Goal: Task Accomplishment & Management: Use online tool/utility

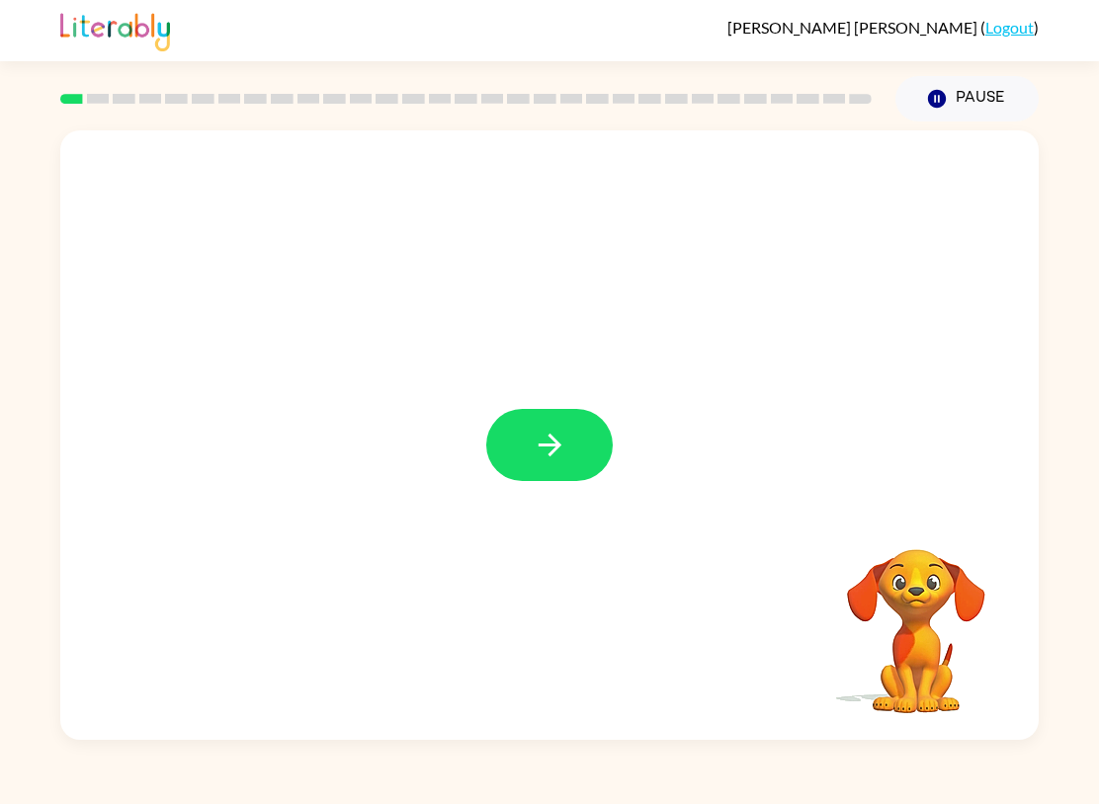
click at [549, 447] on icon "button" at bounding box center [548, 445] width 23 height 23
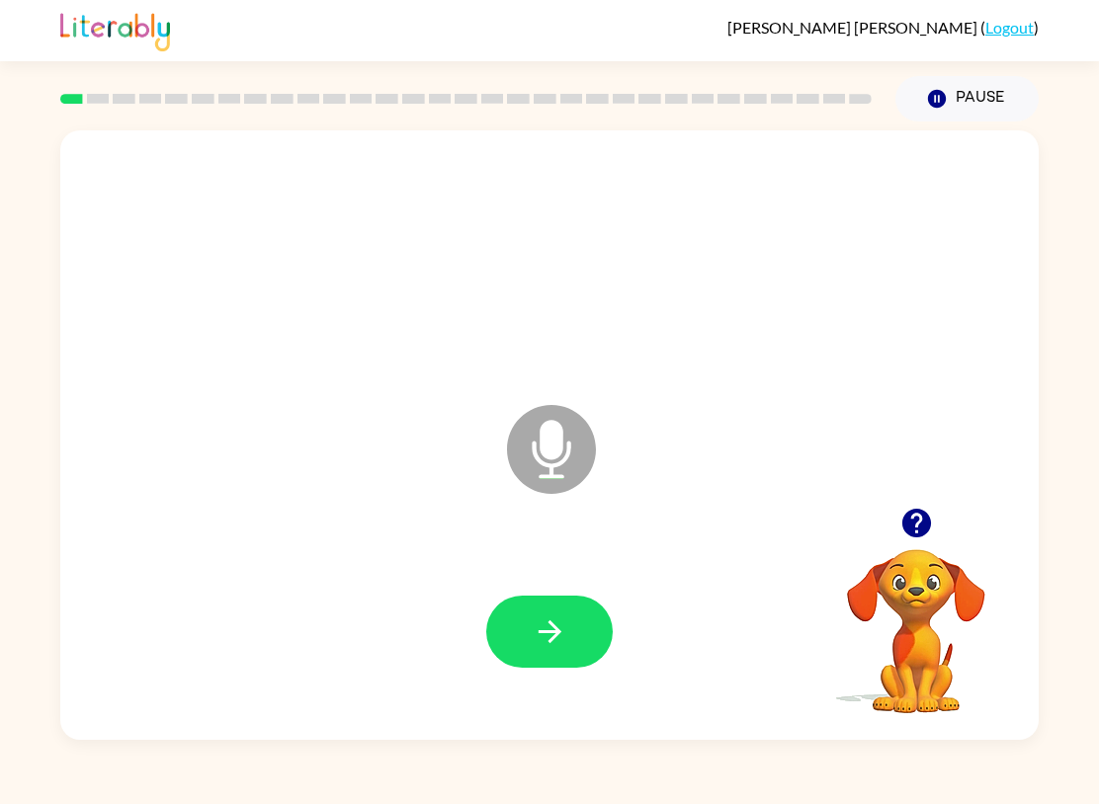
click at [535, 648] on icon "button" at bounding box center [550, 632] width 35 height 35
click at [541, 643] on icon "button" at bounding box center [550, 632] width 35 height 35
click at [560, 639] on icon "button" at bounding box center [550, 632] width 35 height 35
click at [561, 635] on icon "button" at bounding box center [550, 632] width 35 height 35
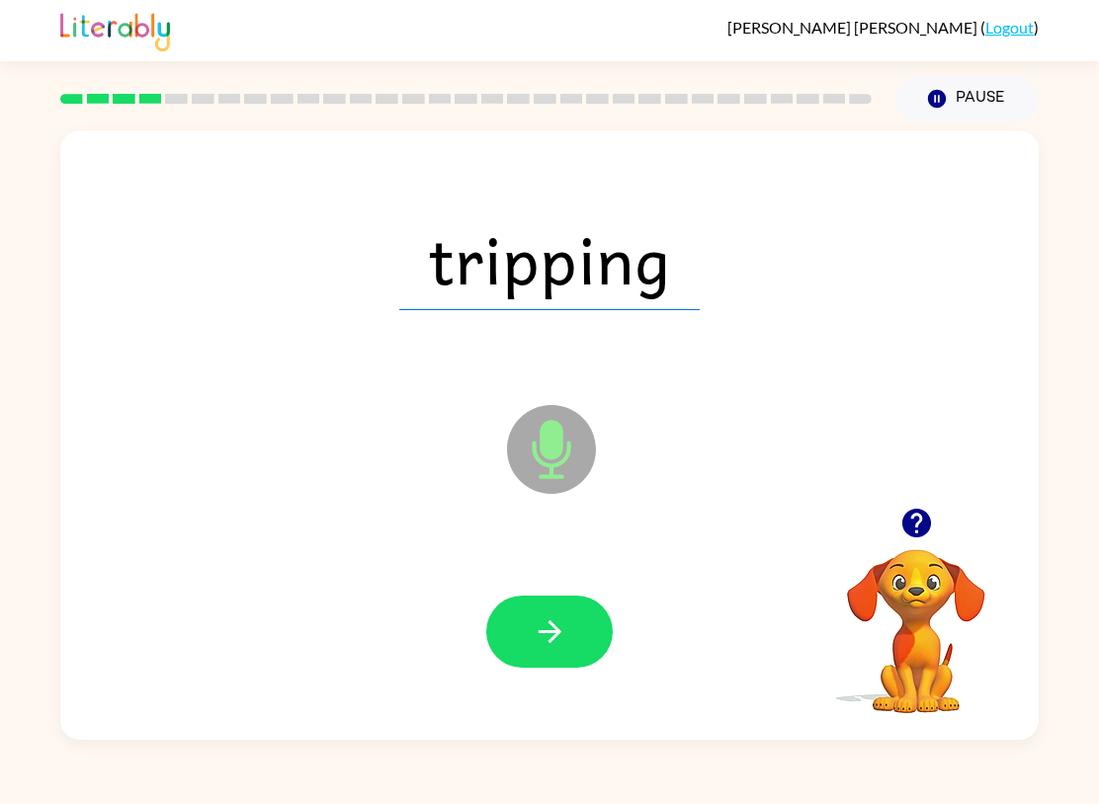
click at [583, 640] on button "button" at bounding box center [549, 632] width 126 height 72
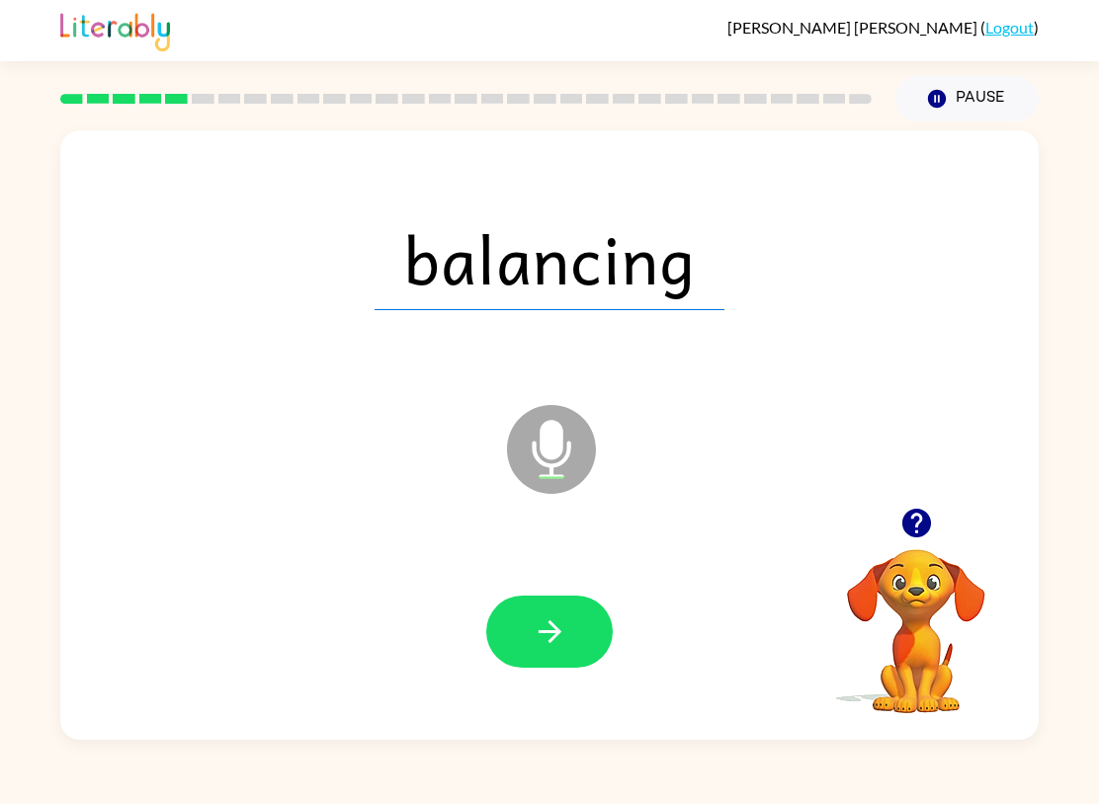
click at [568, 623] on button "button" at bounding box center [549, 632] width 126 height 72
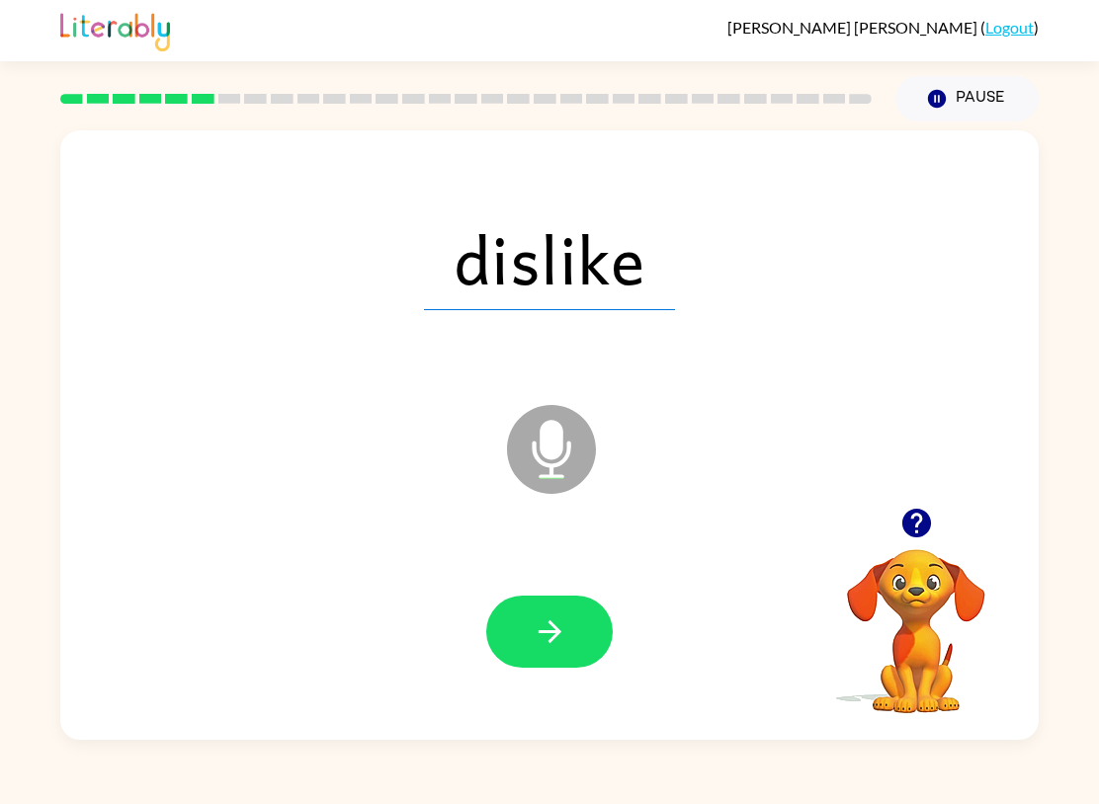
click at [552, 622] on icon "button" at bounding box center [550, 632] width 35 height 35
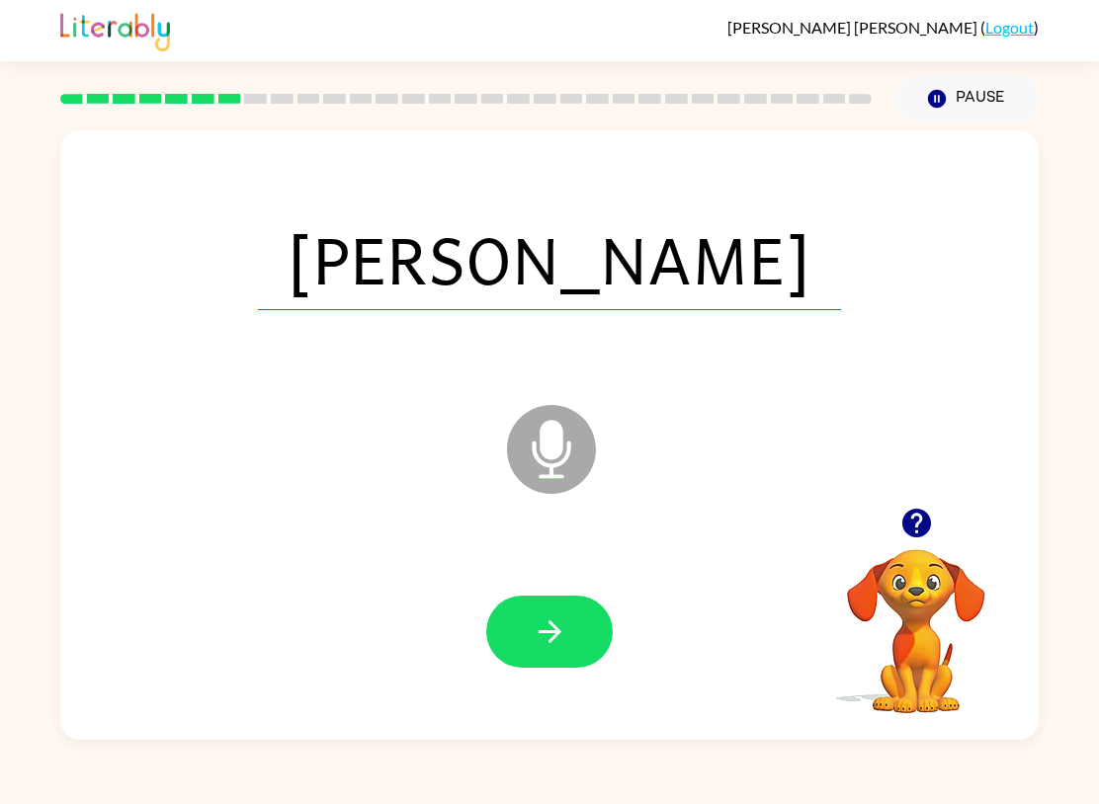
click at [523, 651] on button "button" at bounding box center [549, 632] width 126 height 72
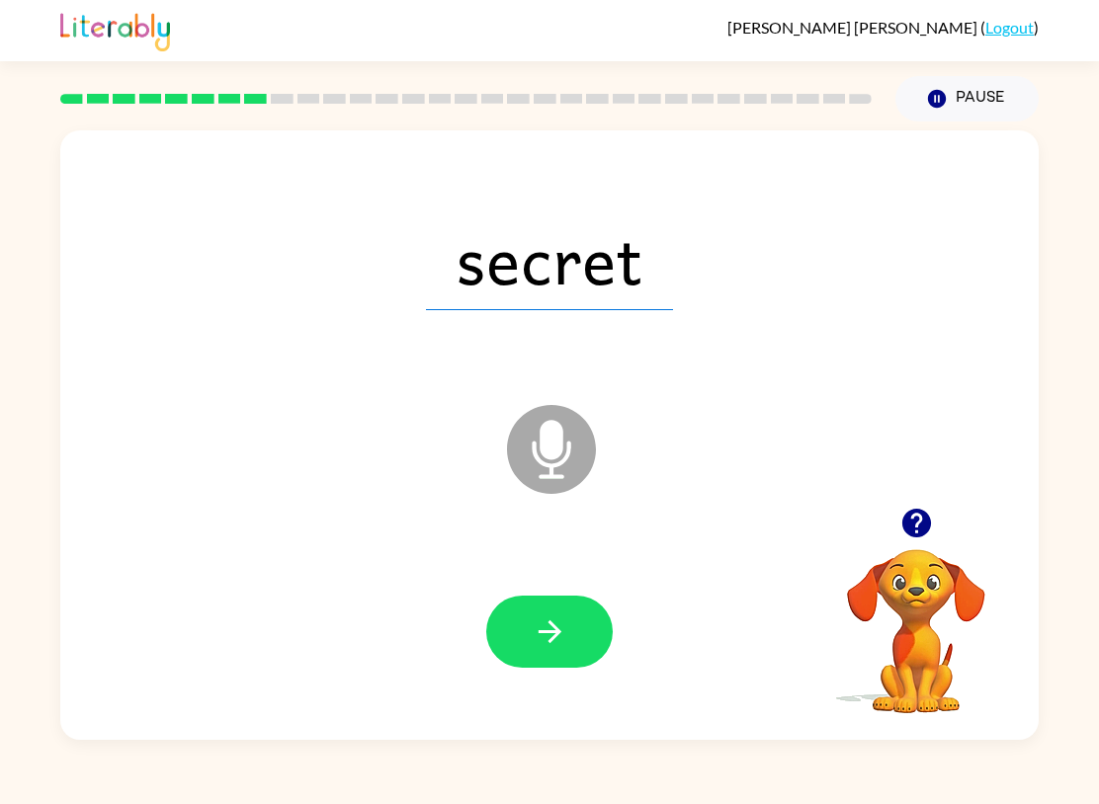
click at [546, 646] on icon "button" at bounding box center [550, 632] width 35 height 35
click at [536, 657] on button "button" at bounding box center [549, 632] width 126 height 72
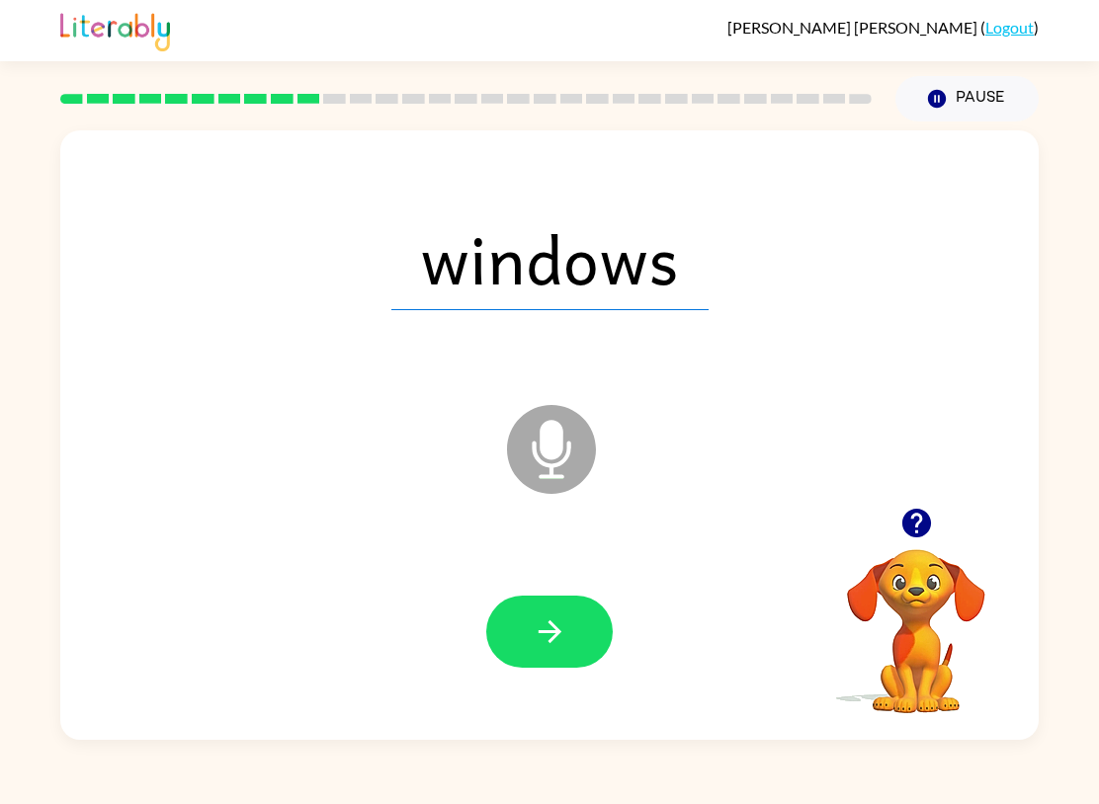
click at [515, 646] on button "button" at bounding box center [549, 632] width 126 height 72
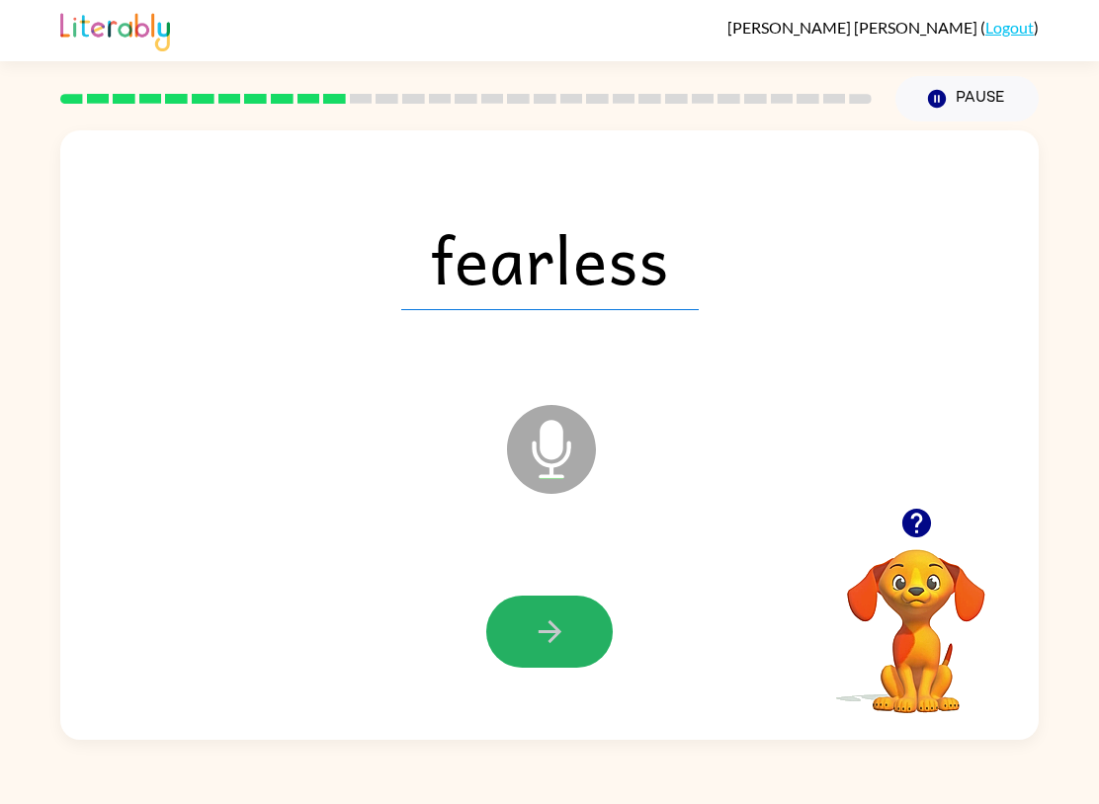
click at [532, 651] on button "button" at bounding box center [549, 632] width 126 height 72
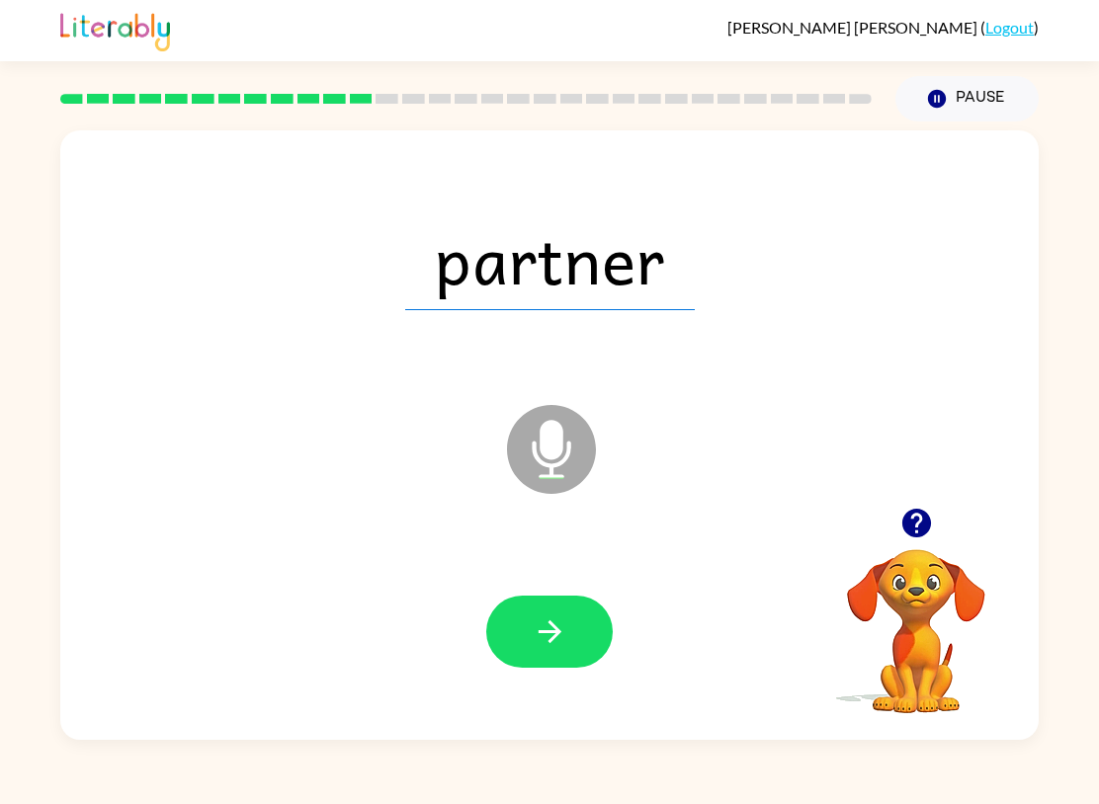
click at [568, 658] on button "button" at bounding box center [549, 632] width 126 height 72
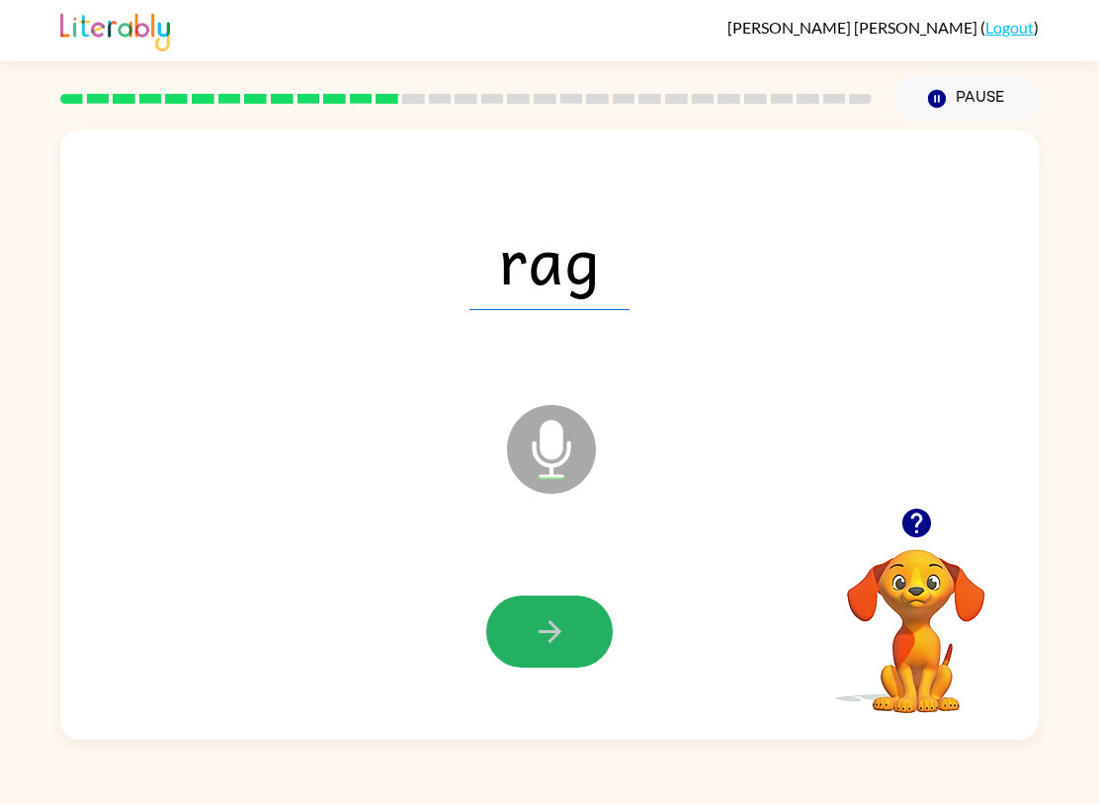
click at [553, 634] on icon "button" at bounding box center [550, 632] width 35 height 35
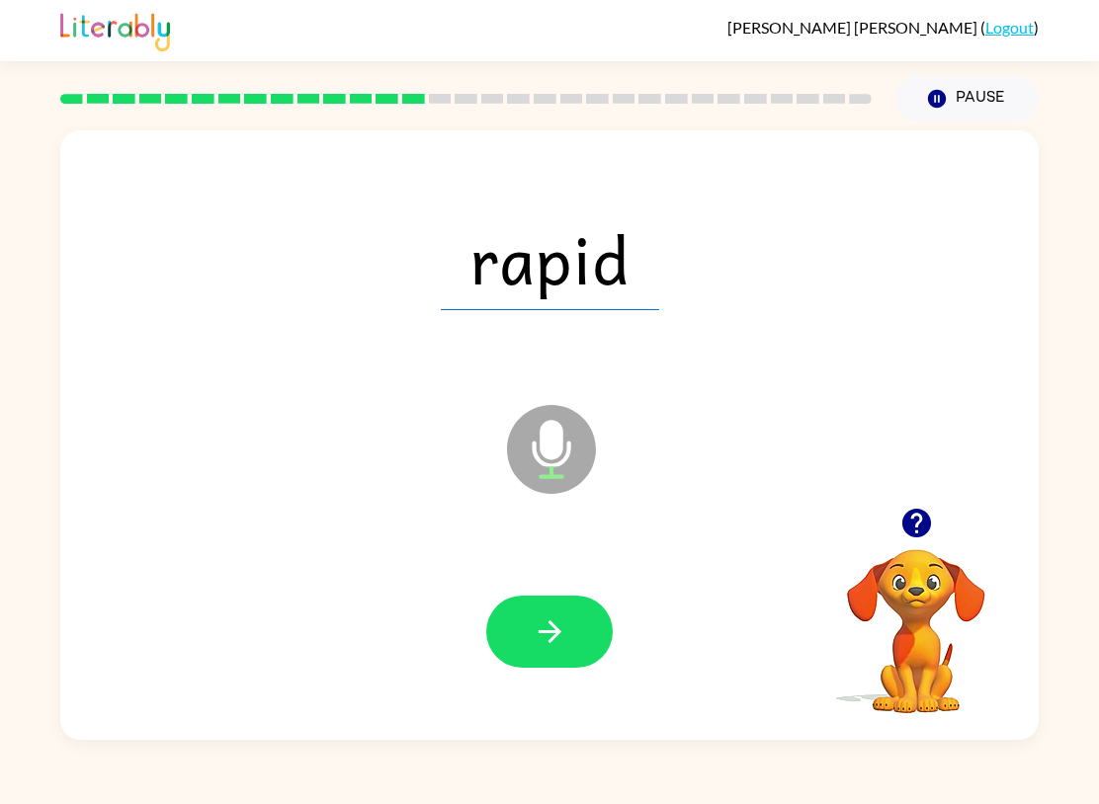
click at [544, 646] on icon "button" at bounding box center [550, 632] width 35 height 35
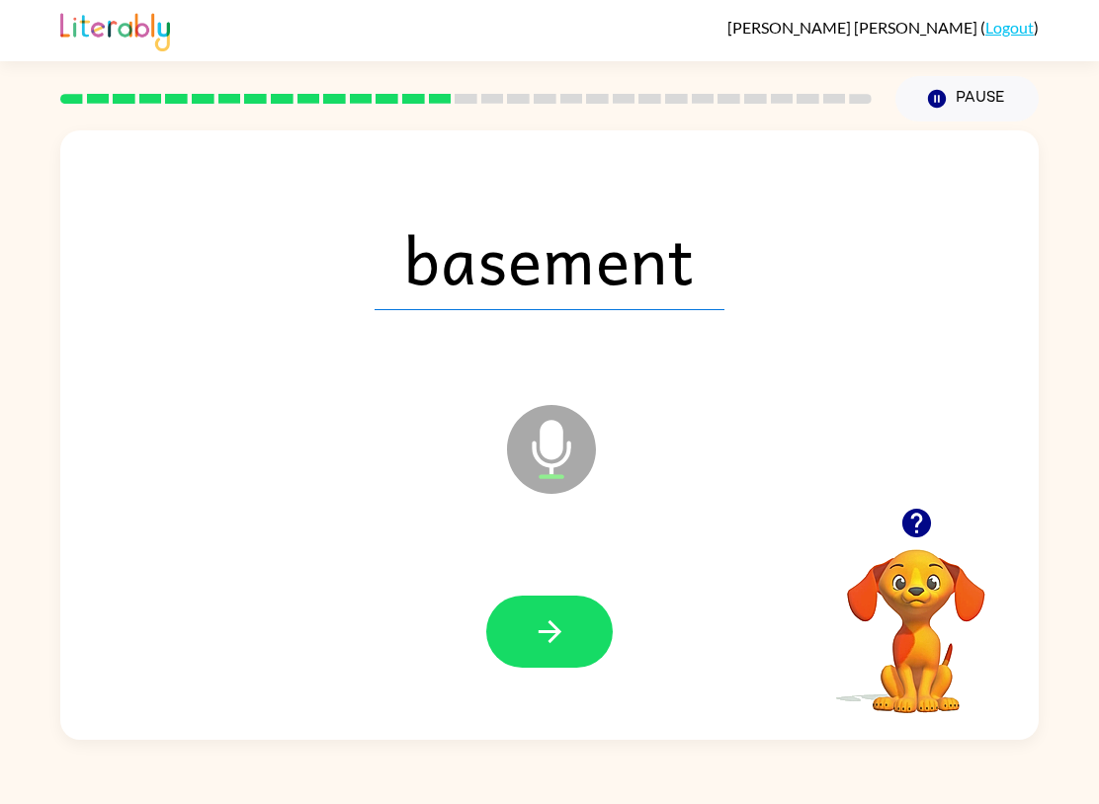
click at [553, 618] on icon "button" at bounding box center [550, 632] width 35 height 35
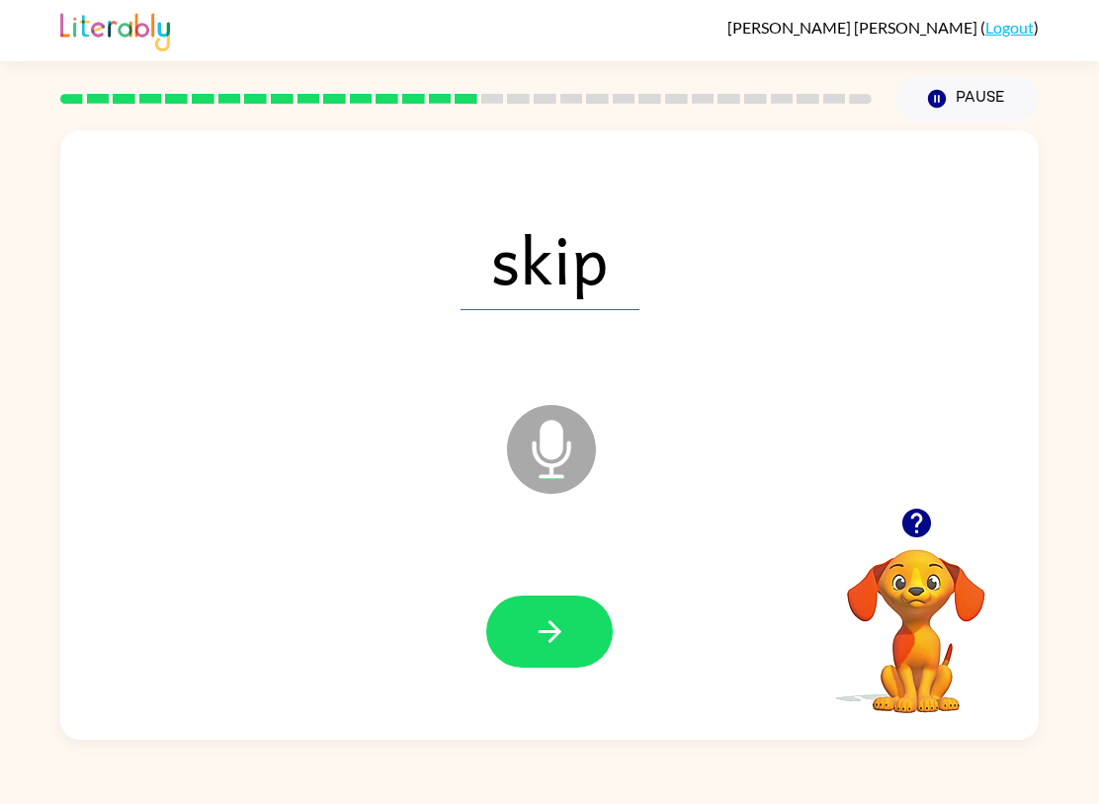
click at [538, 442] on icon at bounding box center [551, 449] width 89 height 89
click at [576, 662] on button "button" at bounding box center [549, 632] width 126 height 72
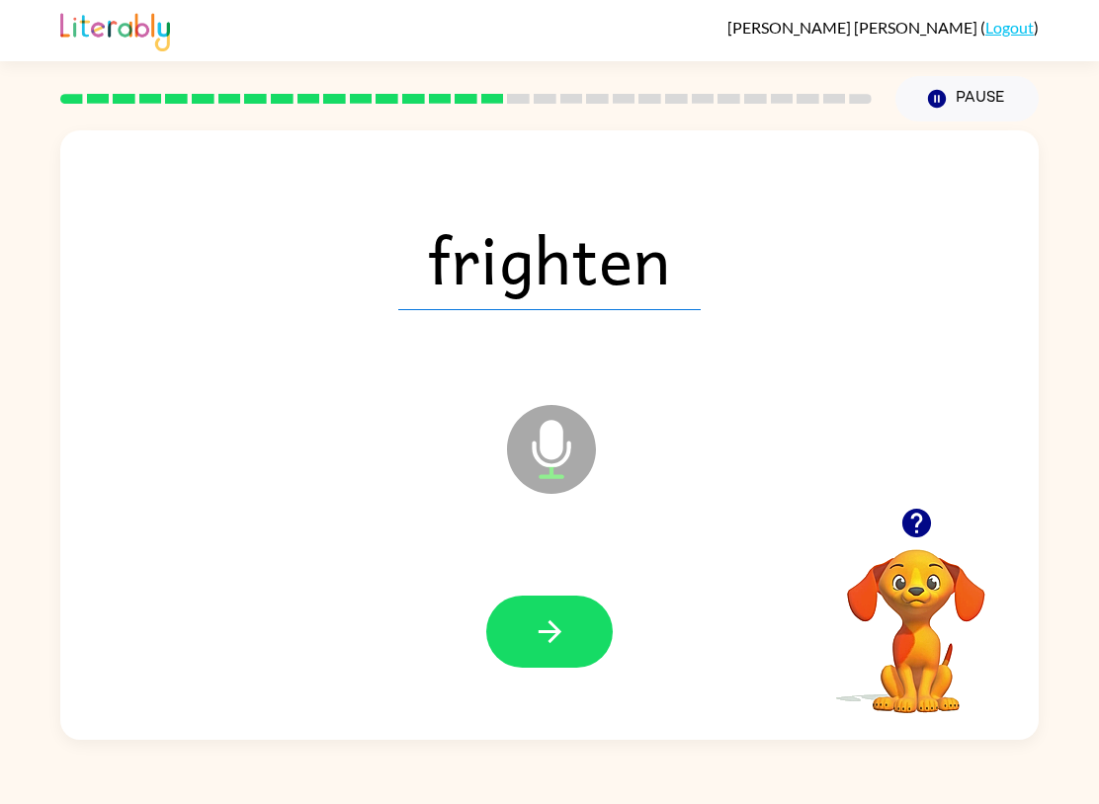
click at [555, 649] on icon "button" at bounding box center [550, 632] width 35 height 35
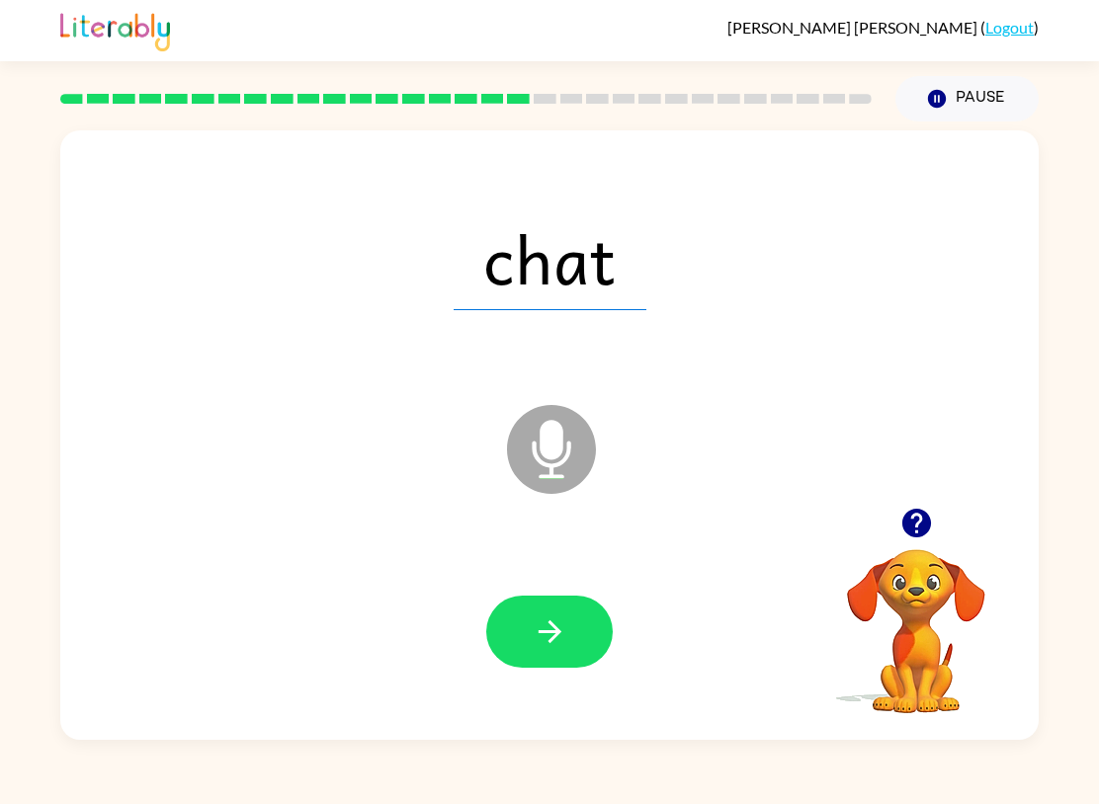
click at [523, 639] on button "button" at bounding box center [549, 632] width 126 height 72
click at [540, 654] on button "button" at bounding box center [549, 632] width 126 height 72
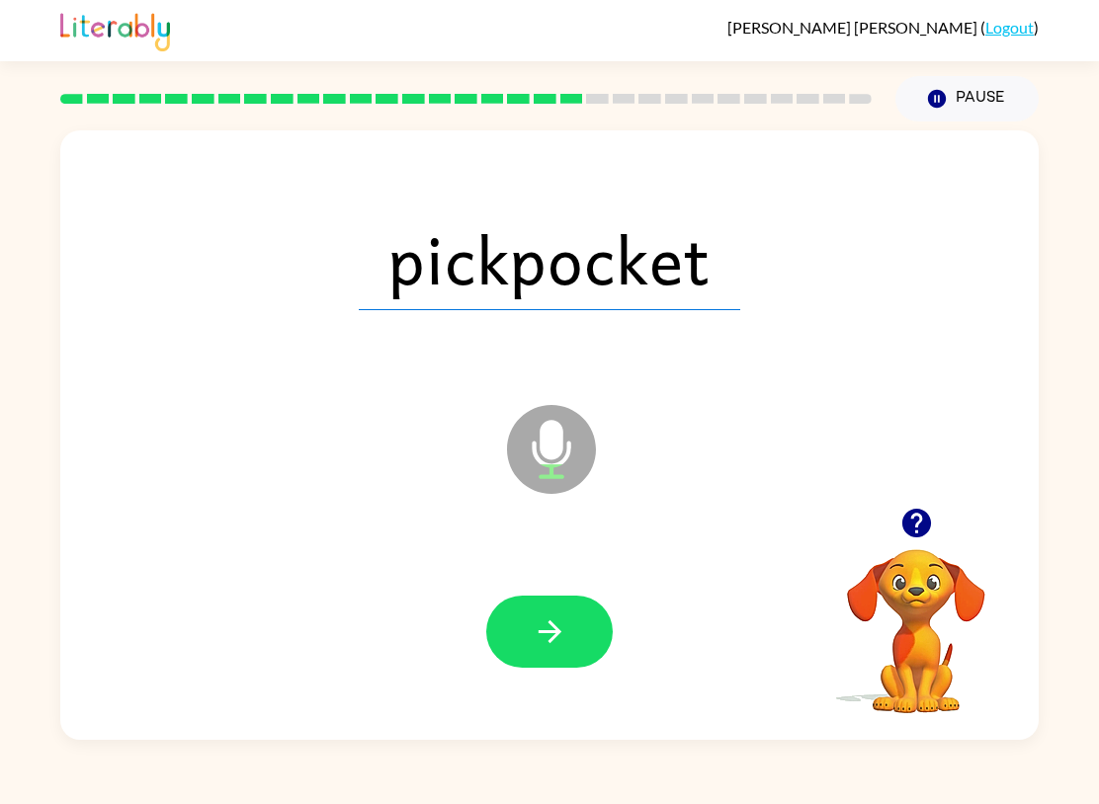
click at [555, 631] on icon "button" at bounding box center [550, 632] width 35 height 35
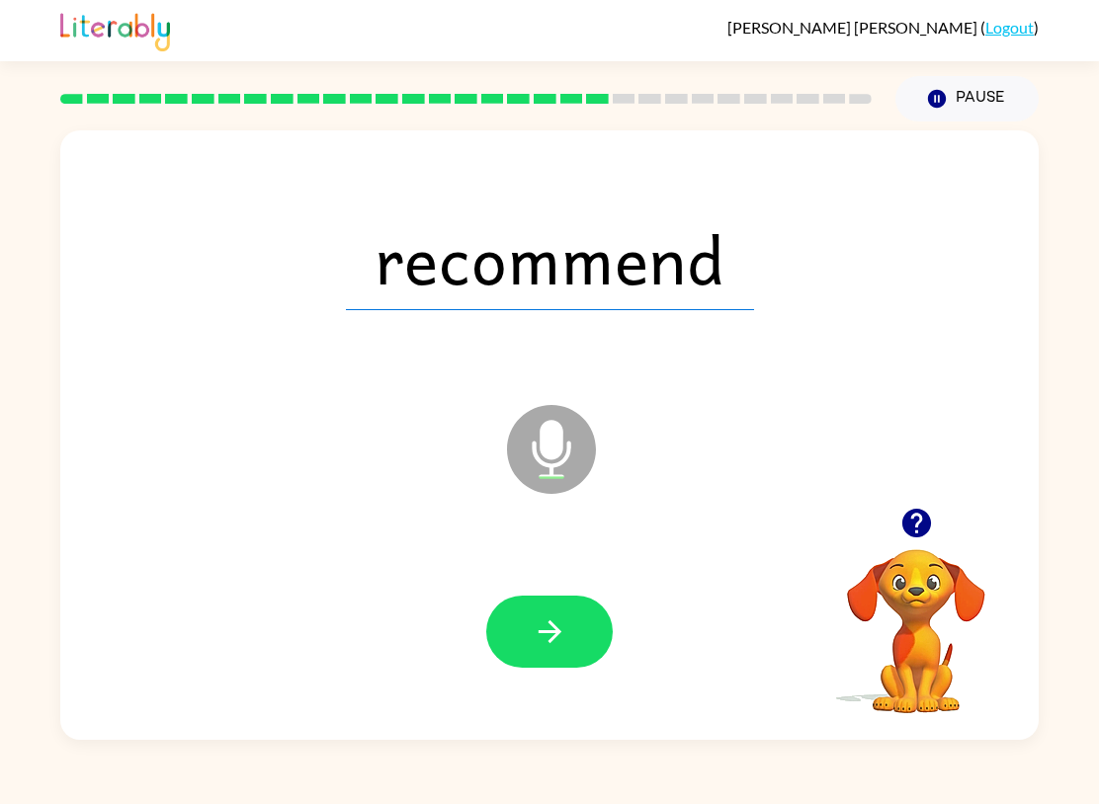
click at [527, 638] on button "button" at bounding box center [549, 632] width 126 height 72
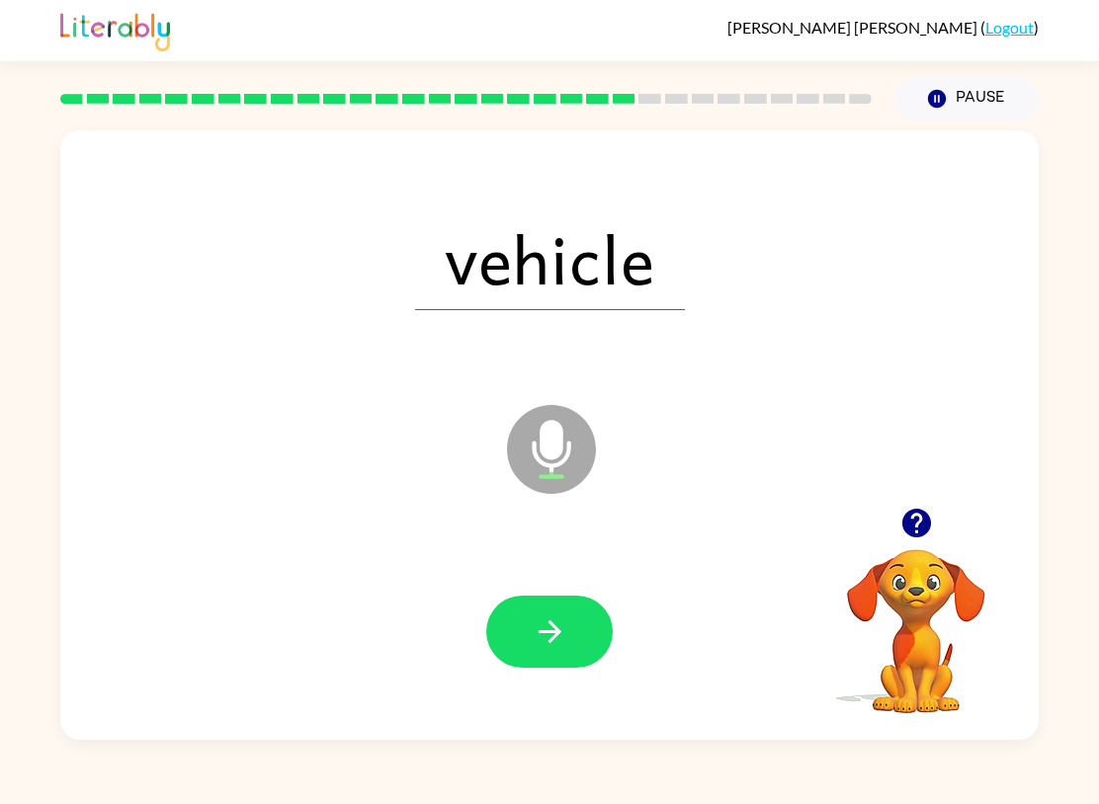
click at [554, 625] on icon "button" at bounding box center [550, 632] width 35 height 35
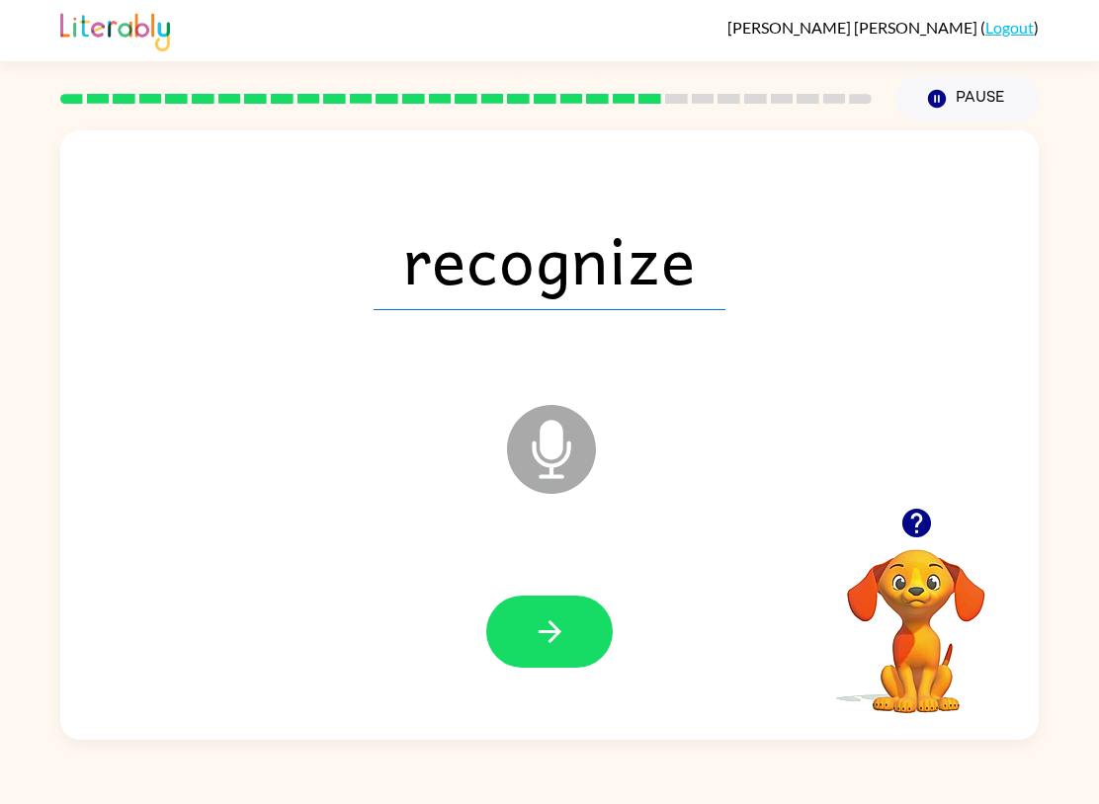
click at [530, 636] on button "button" at bounding box center [549, 632] width 126 height 72
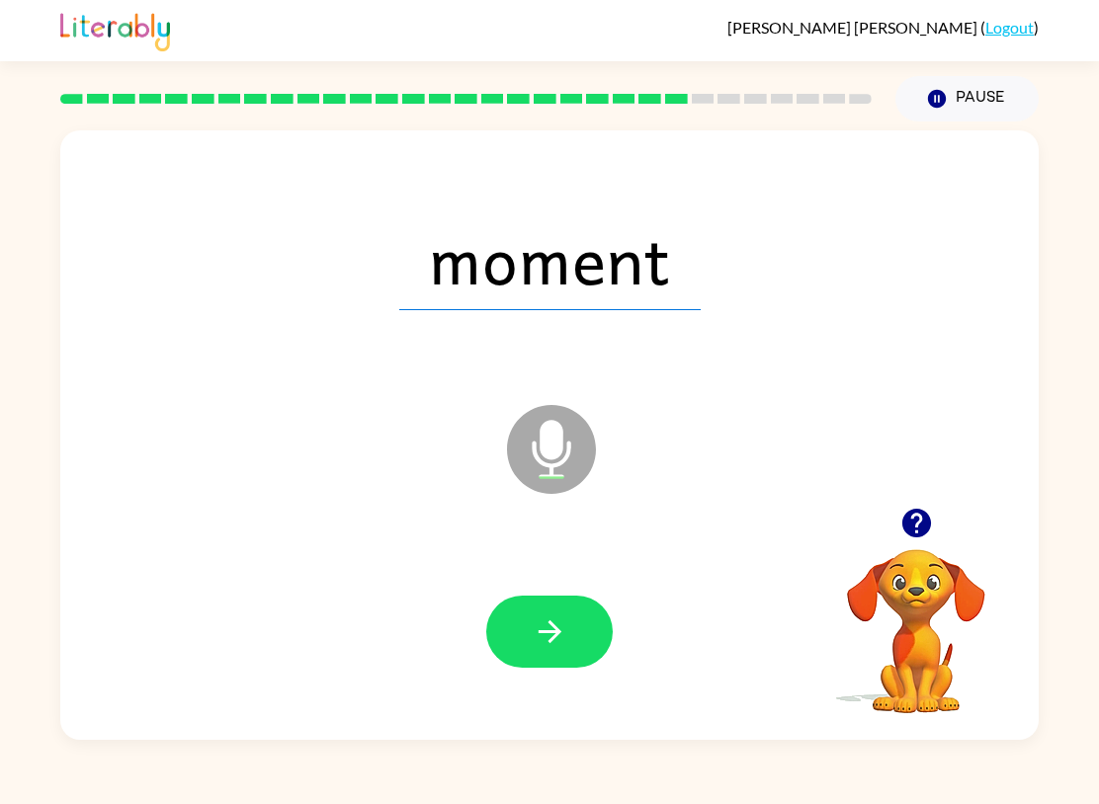
click at [533, 639] on icon "button" at bounding box center [550, 632] width 35 height 35
click at [525, 638] on button "button" at bounding box center [549, 632] width 126 height 72
click at [530, 655] on button "button" at bounding box center [549, 632] width 126 height 72
click at [566, 636] on icon "button" at bounding box center [550, 632] width 35 height 35
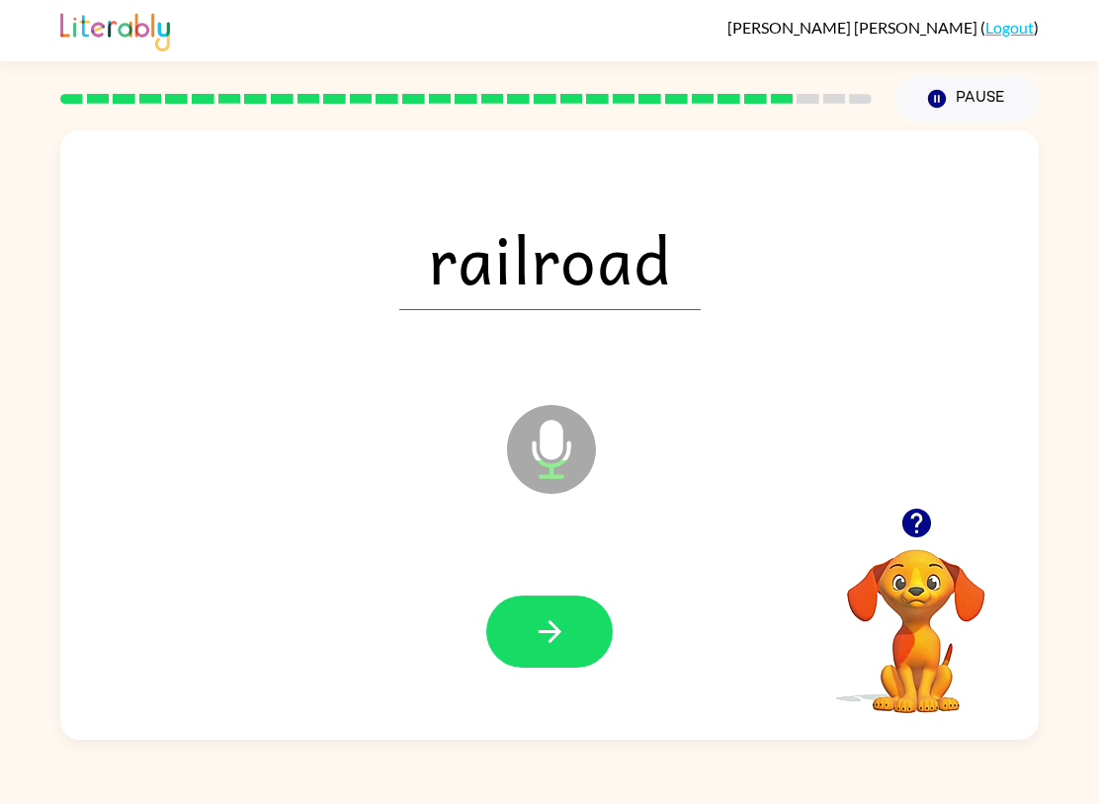
click at [557, 652] on button "button" at bounding box center [549, 632] width 126 height 72
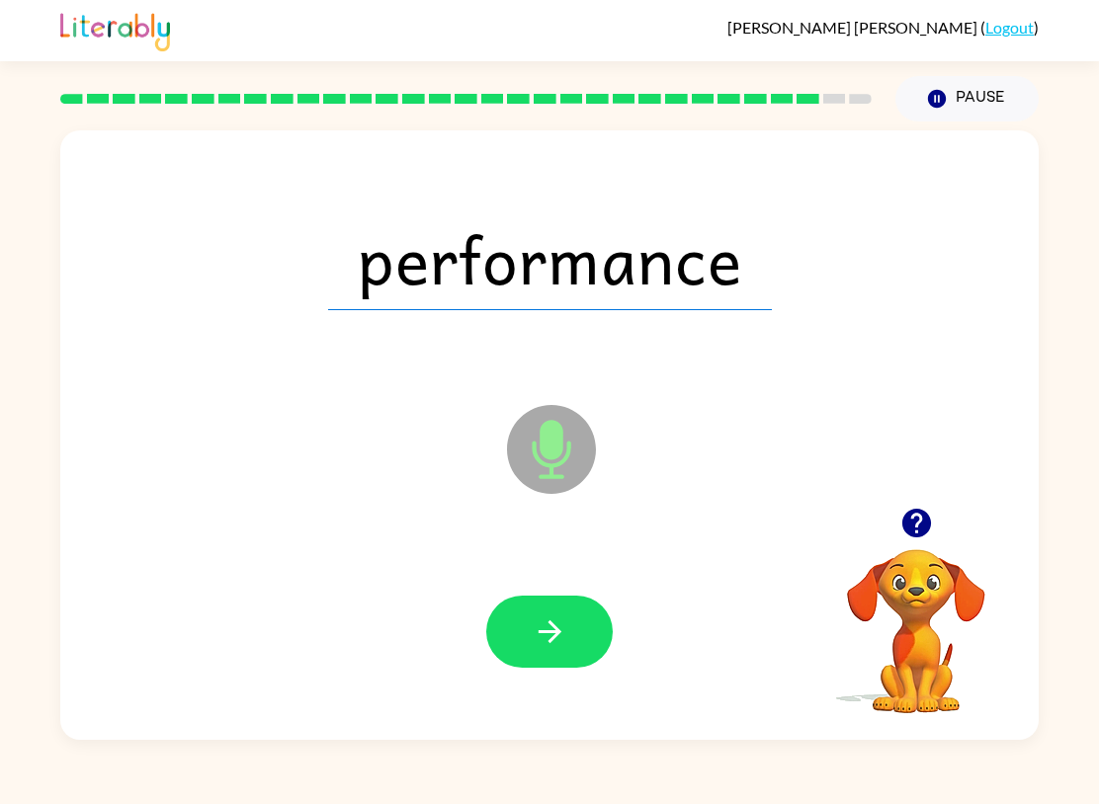
click at [576, 633] on button "button" at bounding box center [549, 632] width 126 height 72
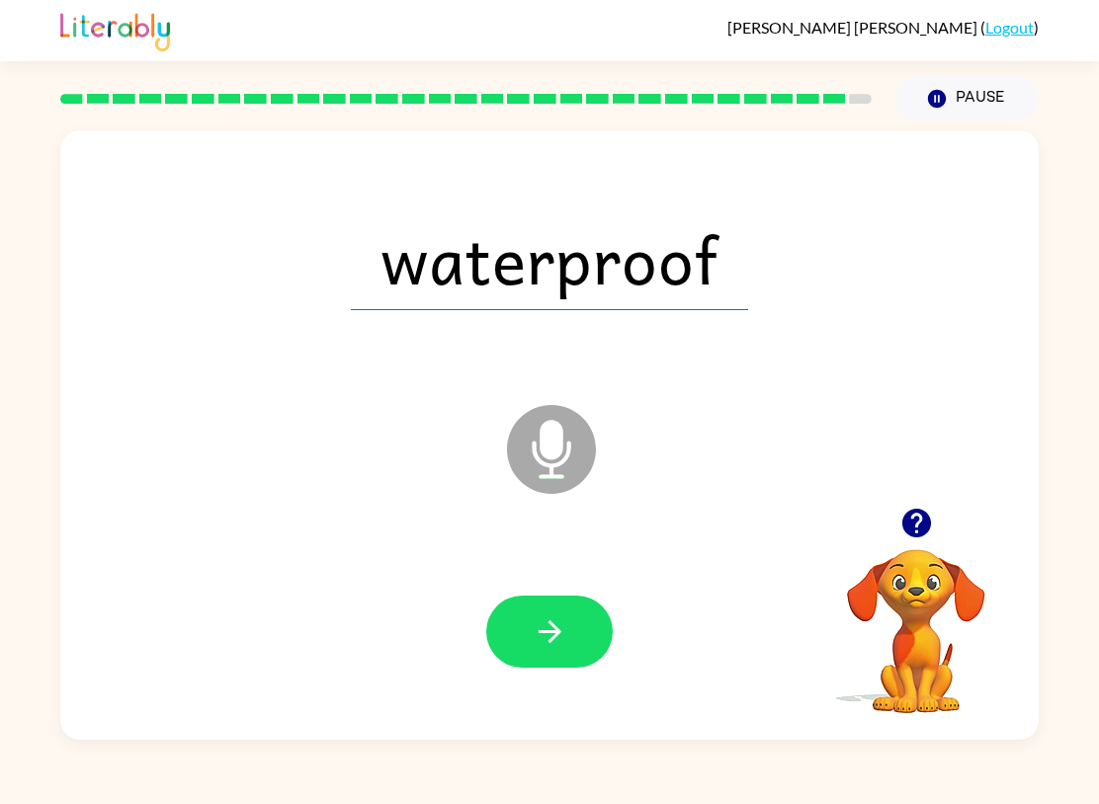
click at [568, 629] on button "button" at bounding box center [549, 632] width 126 height 72
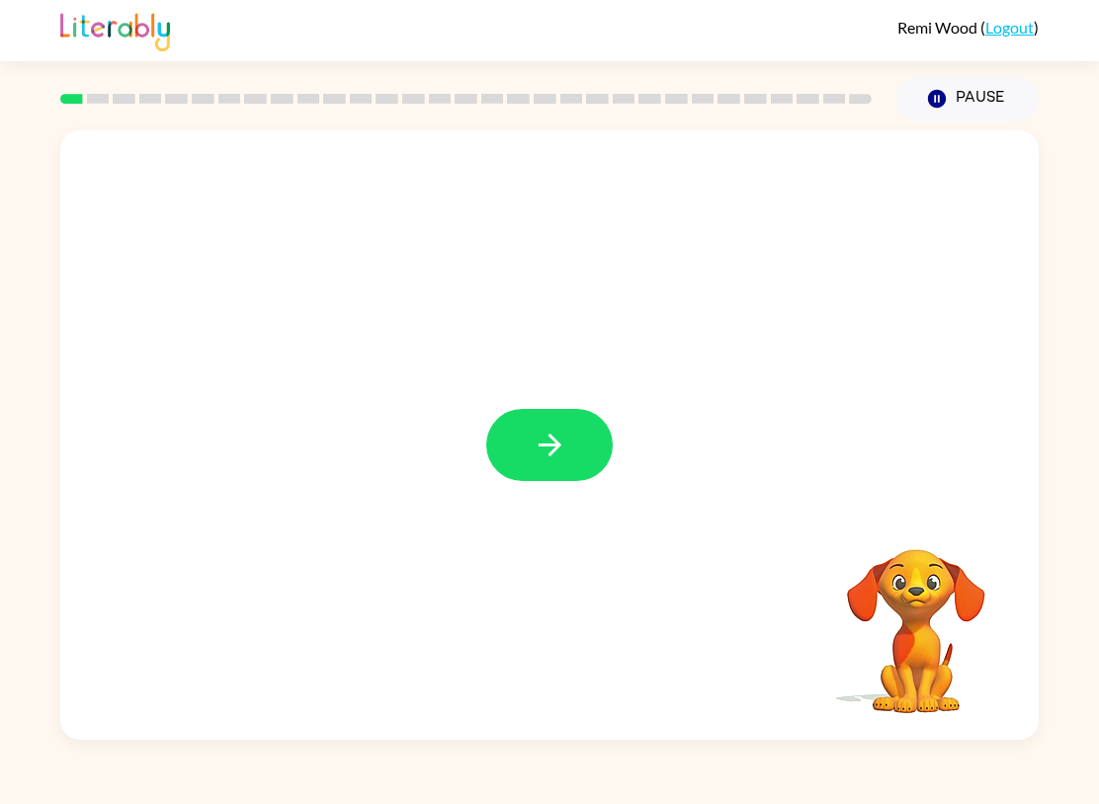
click at [533, 453] on icon "button" at bounding box center [550, 445] width 35 height 35
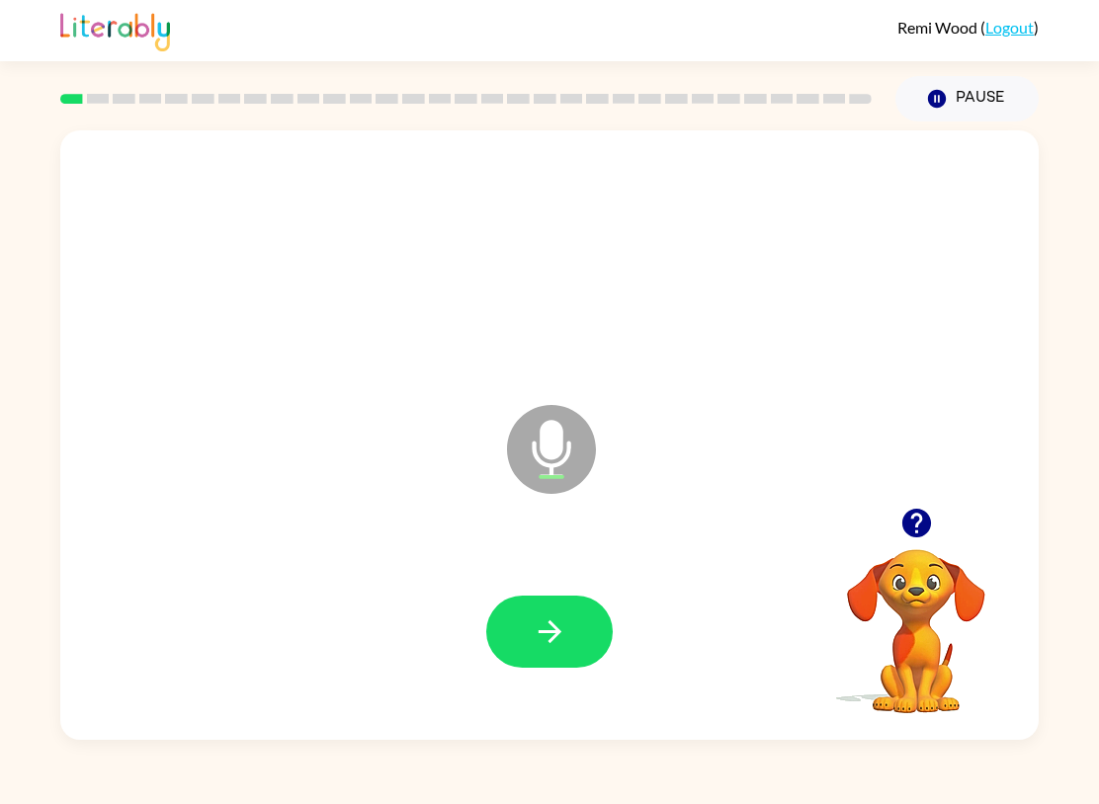
click at [582, 614] on button "button" at bounding box center [549, 632] width 126 height 72
click at [569, 642] on button "button" at bounding box center [549, 632] width 126 height 72
click at [571, 604] on button "button" at bounding box center [549, 632] width 126 height 72
click at [584, 615] on button "button" at bounding box center [549, 632] width 126 height 72
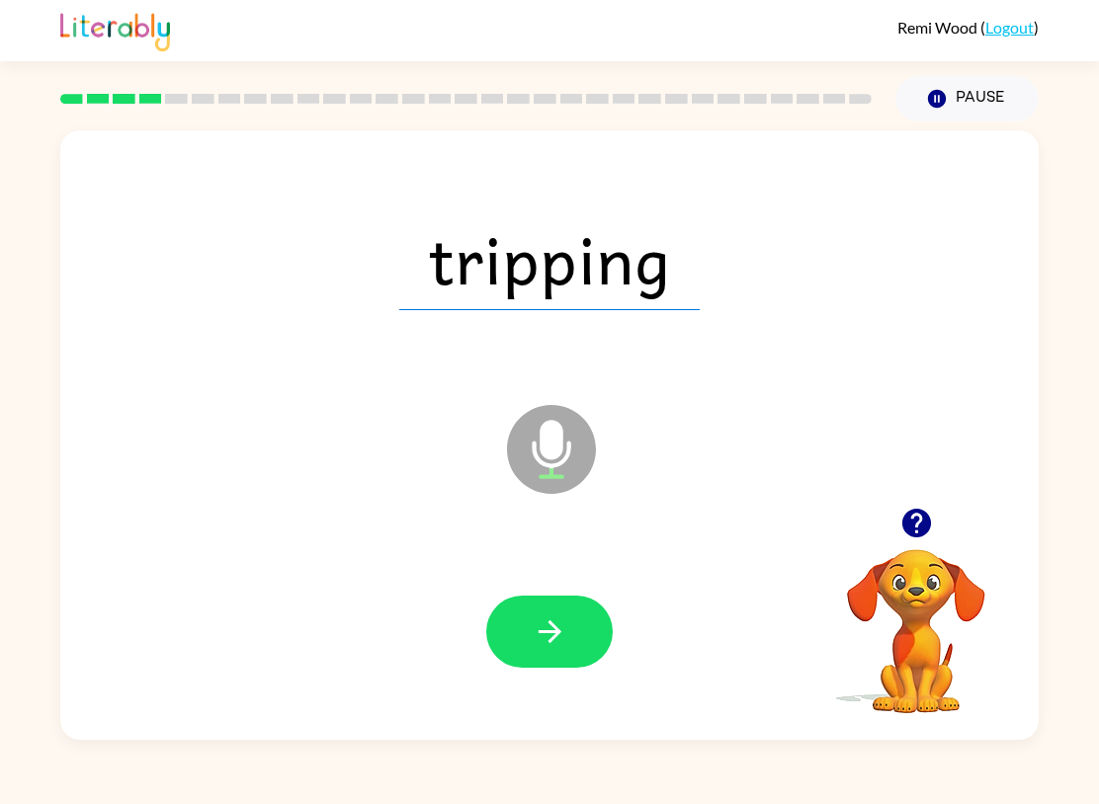
click at [571, 625] on button "button" at bounding box center [549, 632] width 126 height 72
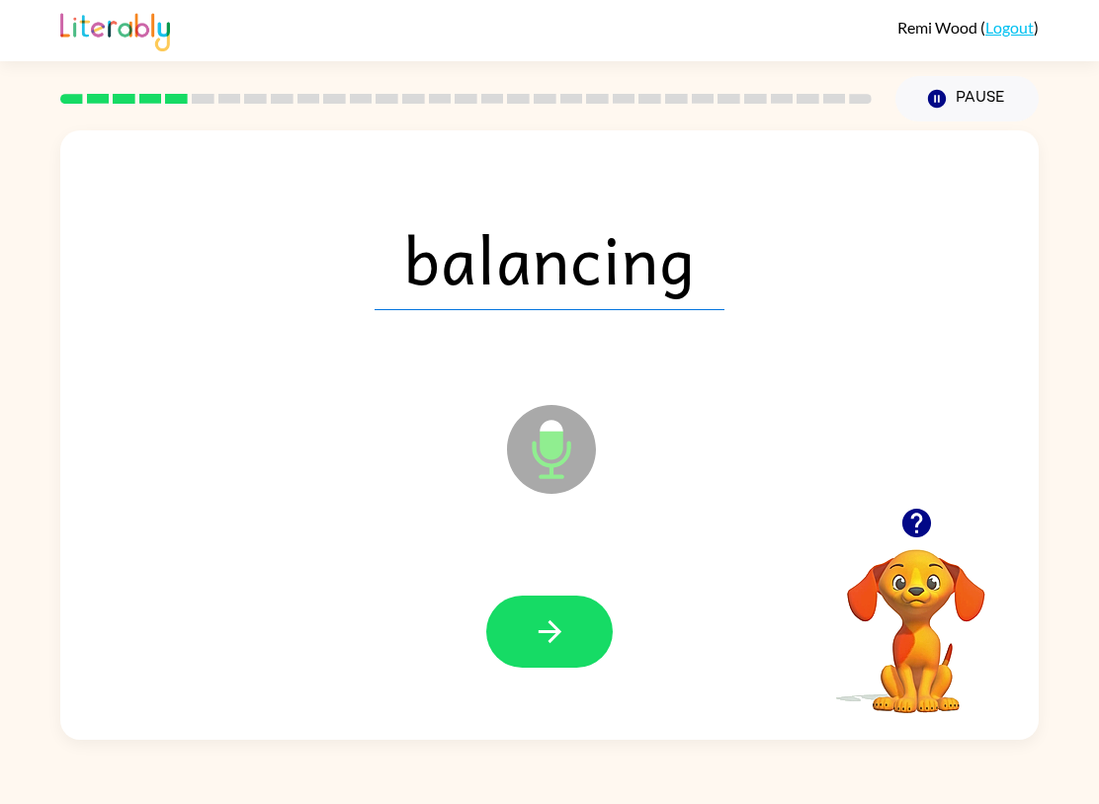
click at [585, 600] on button "button" at bounding box center [549, 632] width 126 height 72
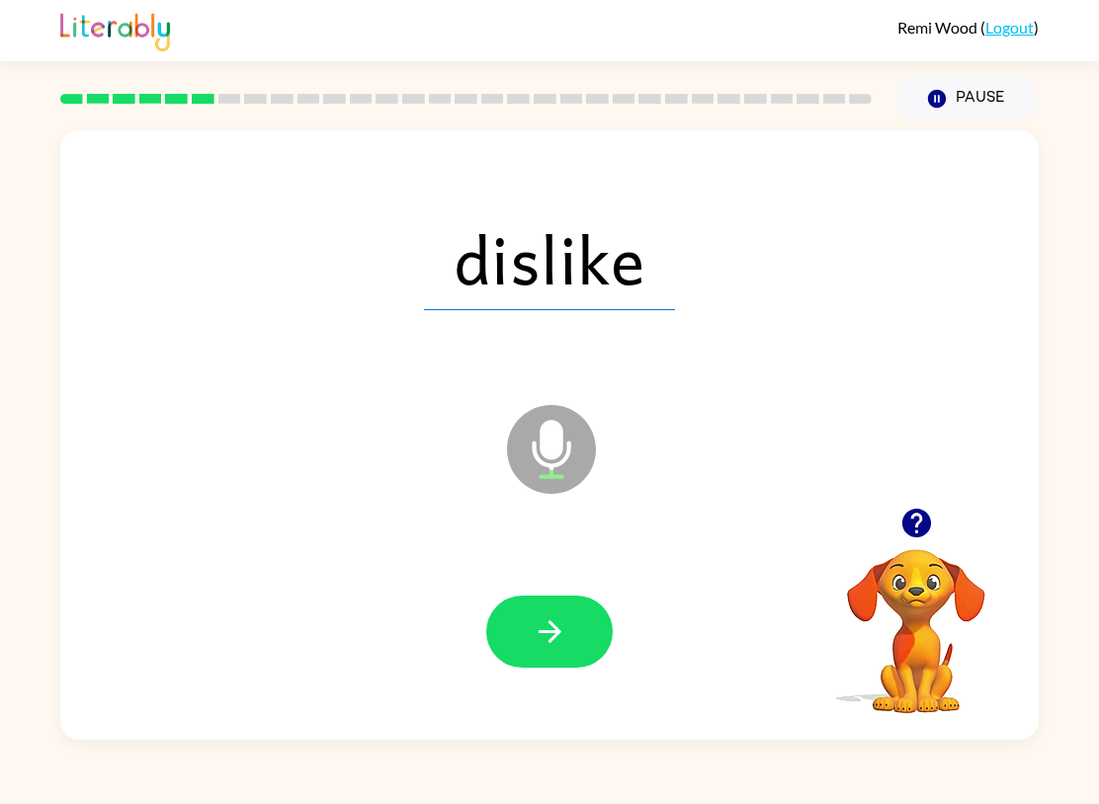
click at [570, 634] on button "button" at bounding box center [549, 632] width 126 height 72
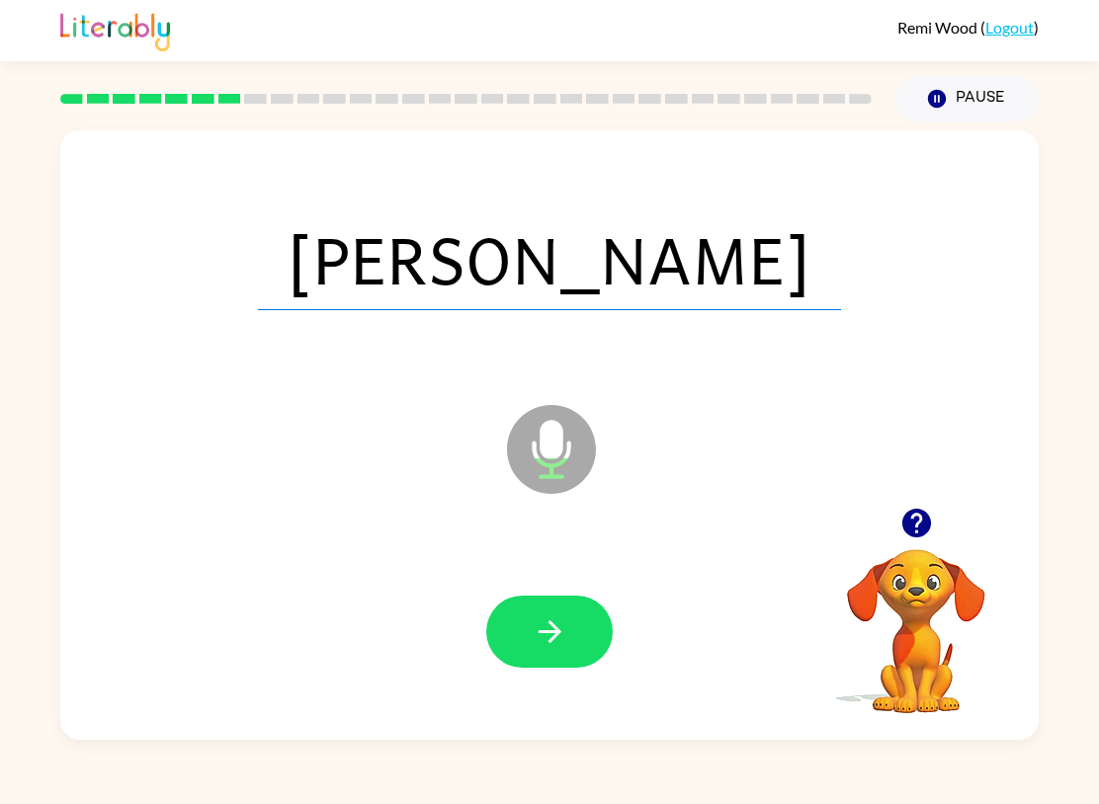
click at [563, 612] on button "button" at bounding box center [549, 632] width 126 height 72
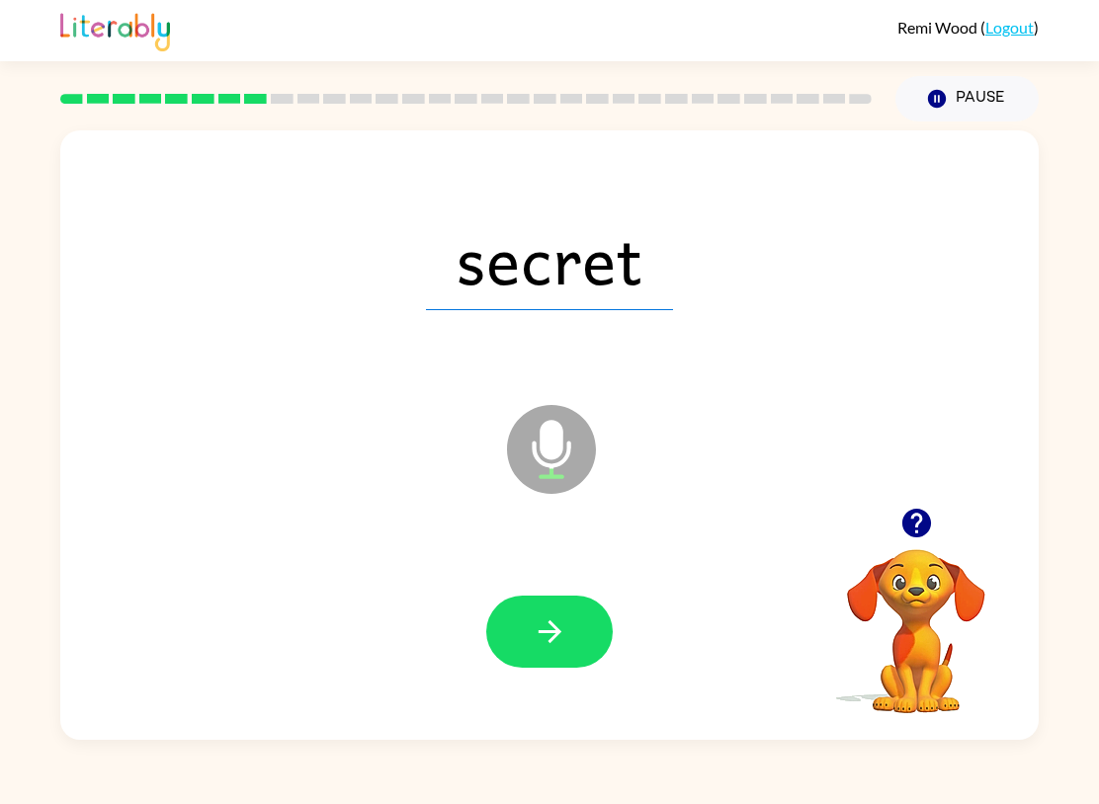
click at [561, 633] on icon "button" at bounding box center [550, 632] width 35 height 35
click at [565, 635] on icon "button" at bounding box center [550, 632] width 35 height 35
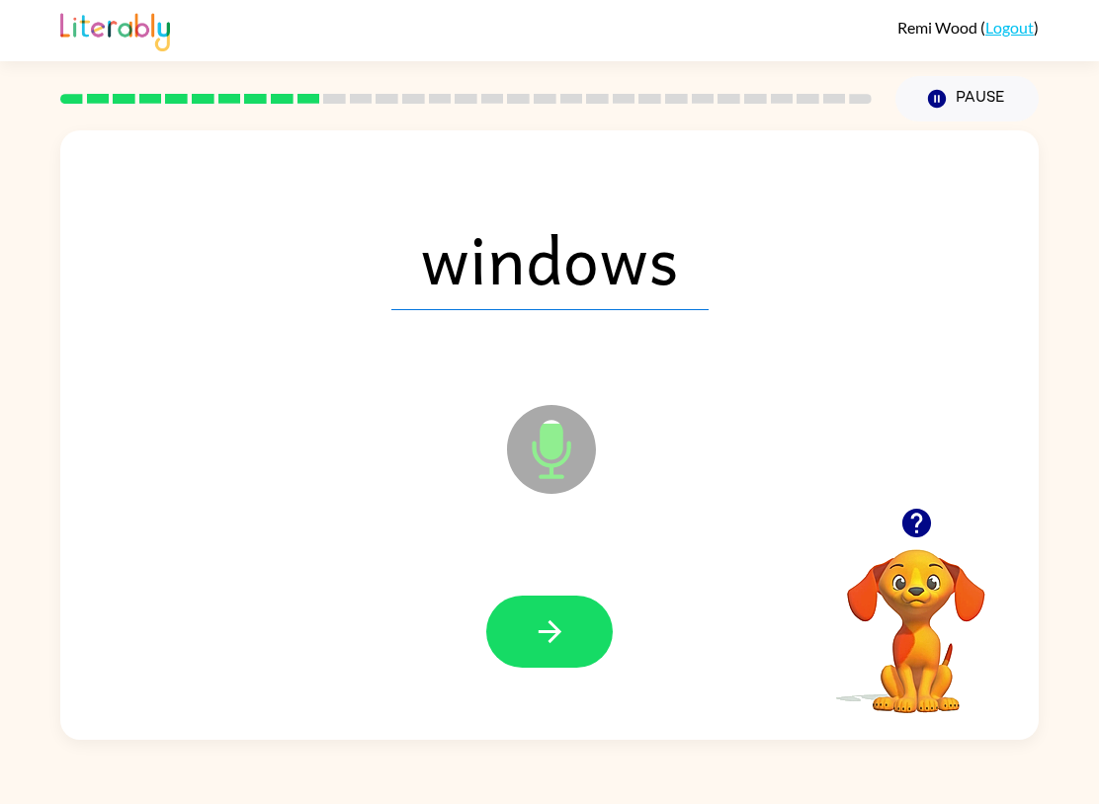
click at [563, 606] on button "button" at bounding box center [549, 632] width 126 height 72
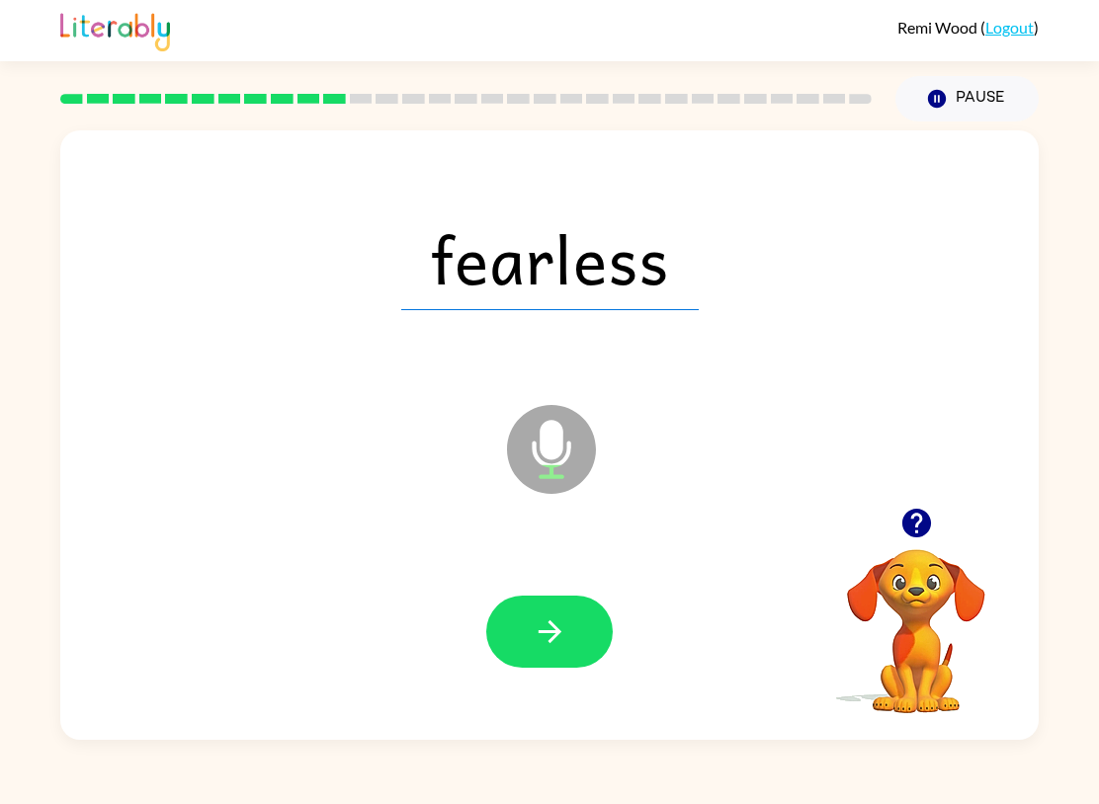
click at [571, 611] on button "button" at bounding box center [549, 632] width 126 height 72
click at [561, 633] on icon "button" at bounding box center [550, 632] width 35 height 35
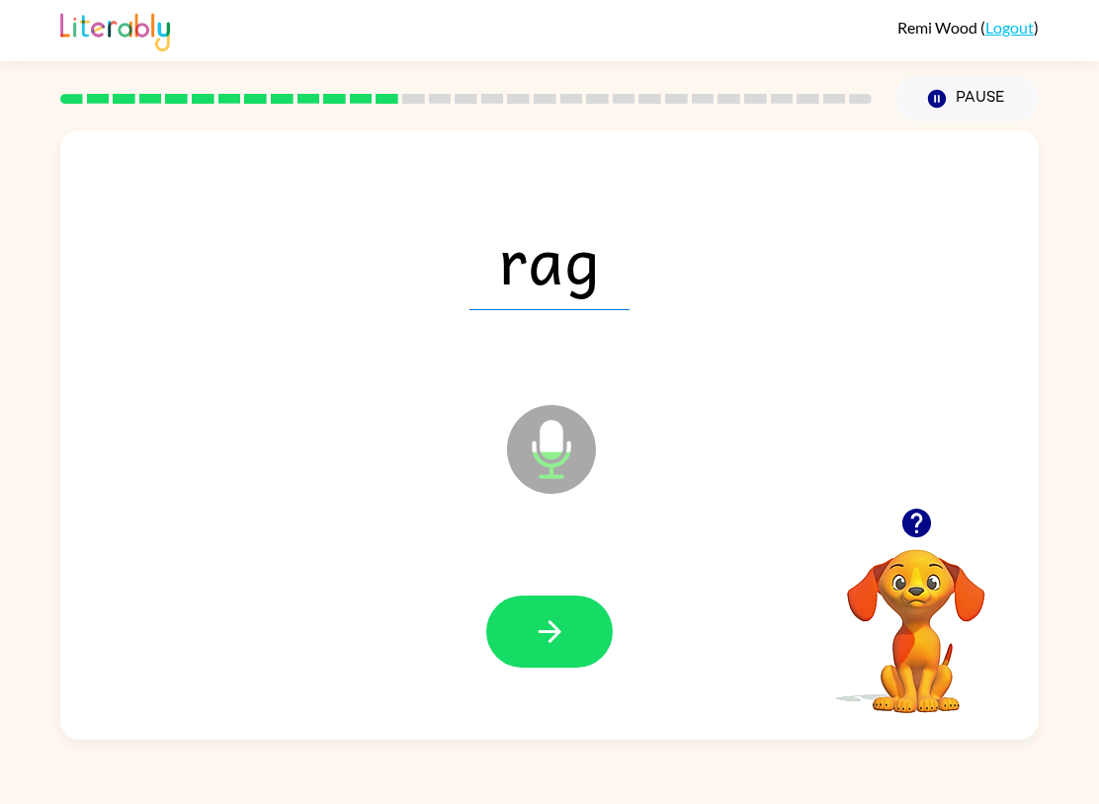
click at [571, 611] on button "button" at bounding box center [549, 632] width 126 height 72
click at [596, 618] on button "button" at bounding box center [549, 632] width 126 height 72
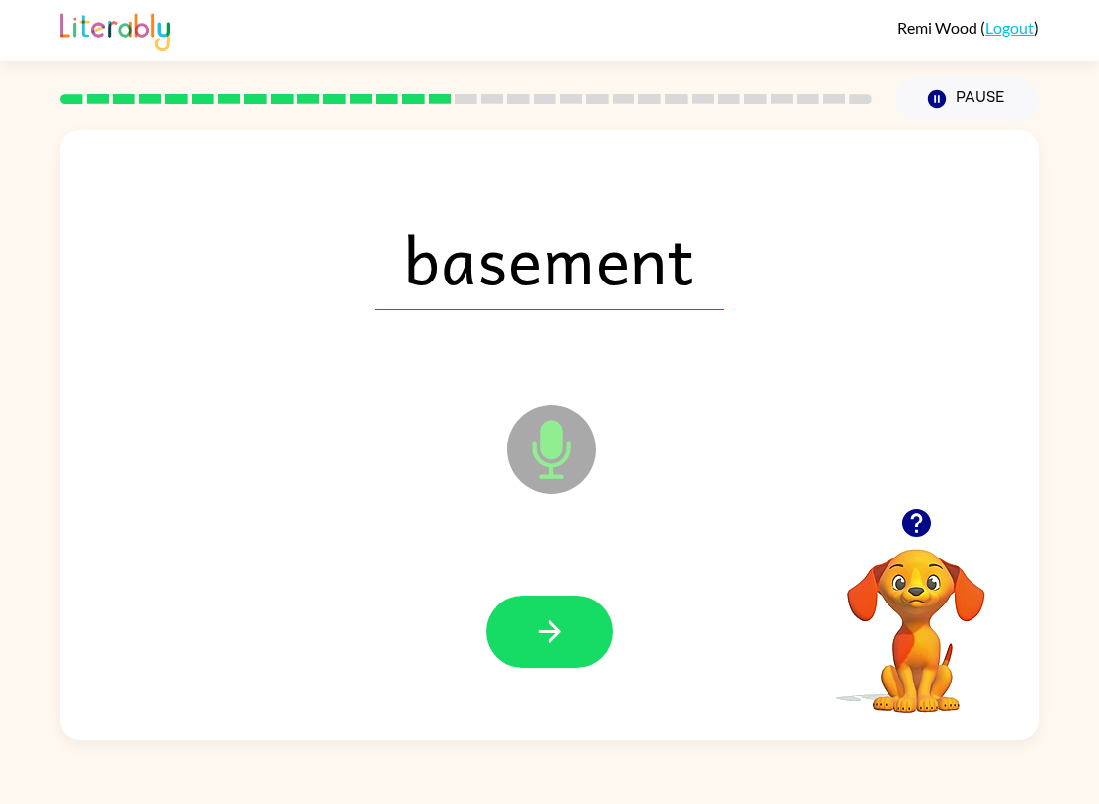
click at [566, 618] on icon "button" at bounding box center [550, 632] width 35 height 35
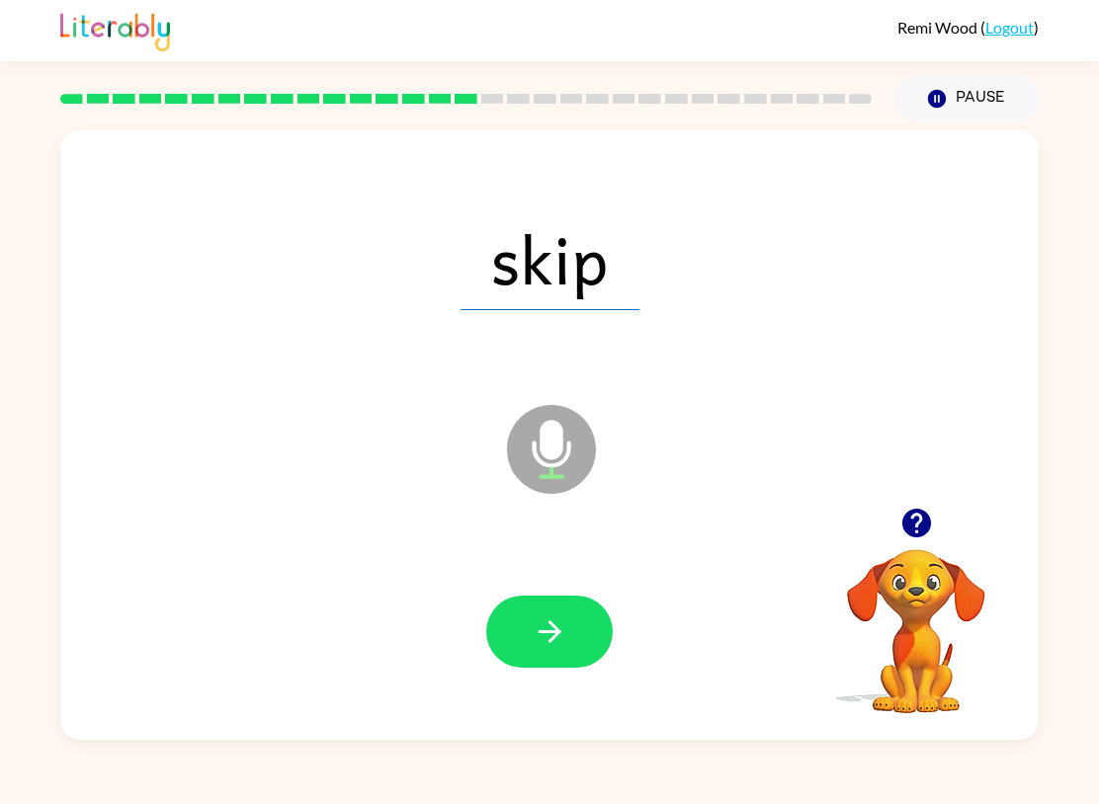
click at [561, 633] on icon "button" at bounding box center [550, 632] width 35 height 35
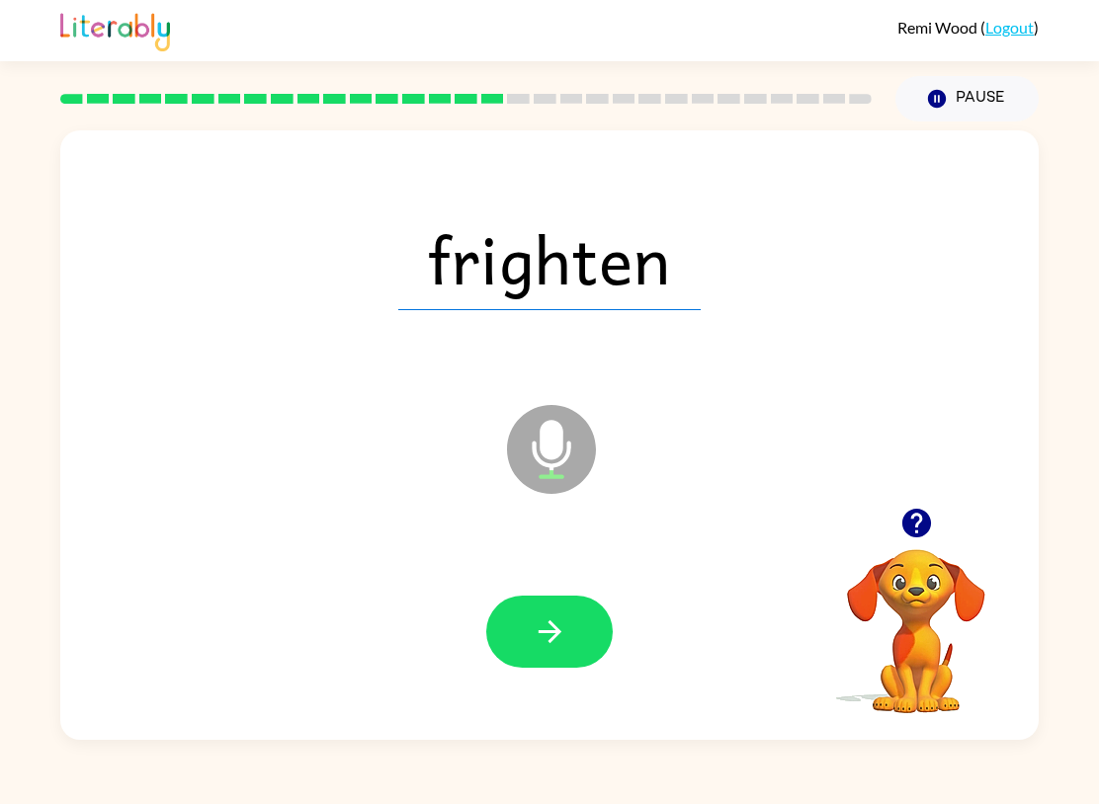
click at [594, 627] on button "button" at bounding box center [549, 632] width 126 height 72
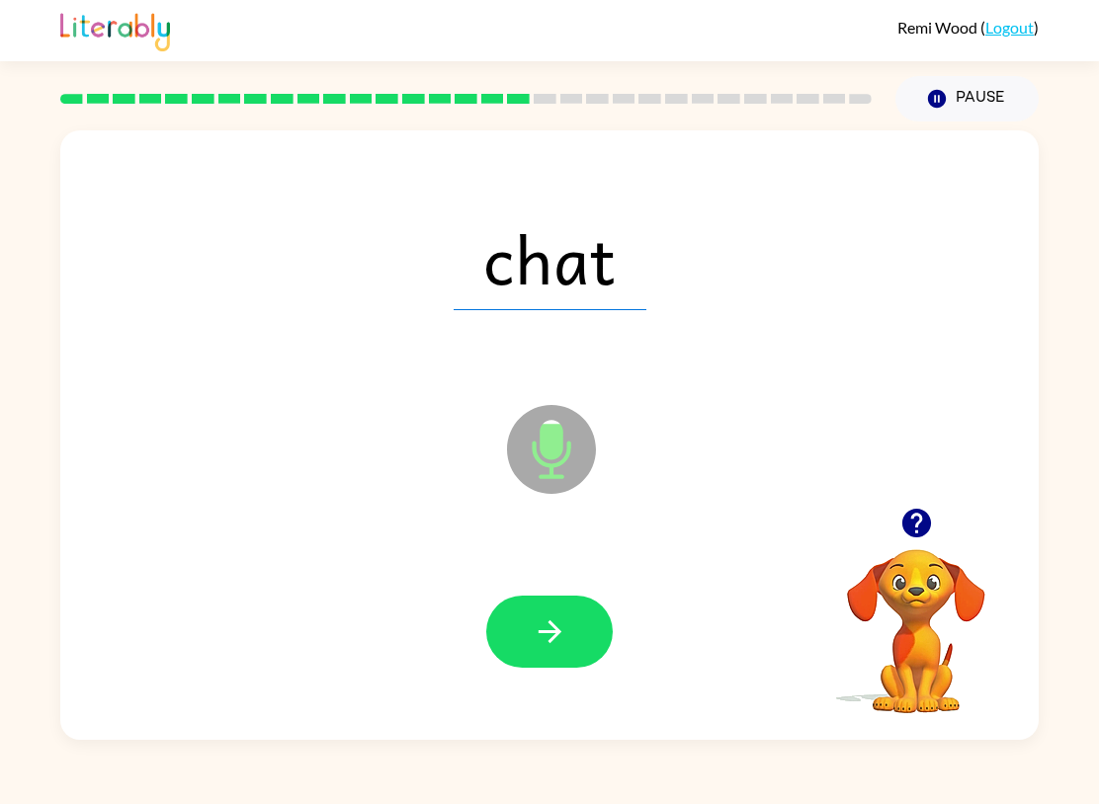
click at [556, 640] on icon "button" at bounding box center [550, 632] width 35 height 35
click at [569, 635] on button "button" at bounding box center [549, 632] width 126 height 72
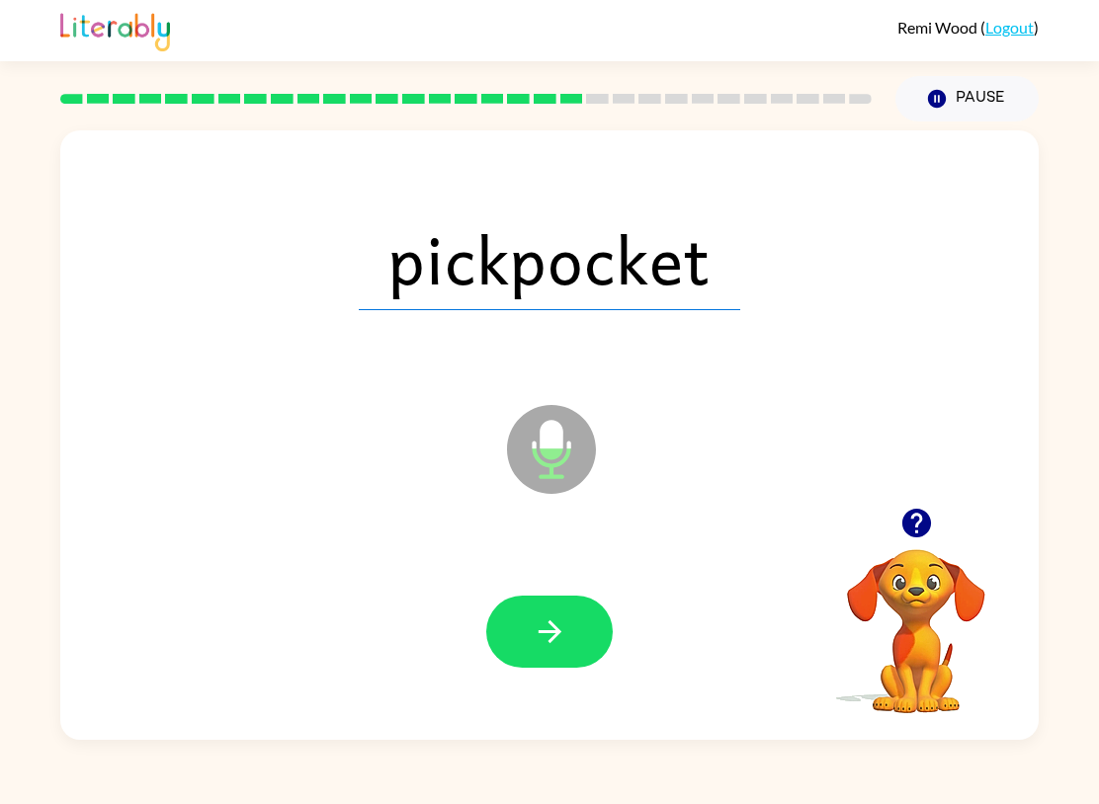
click at [582, 615] on button "button" at bounding box center [549, 632] width 126 height 72
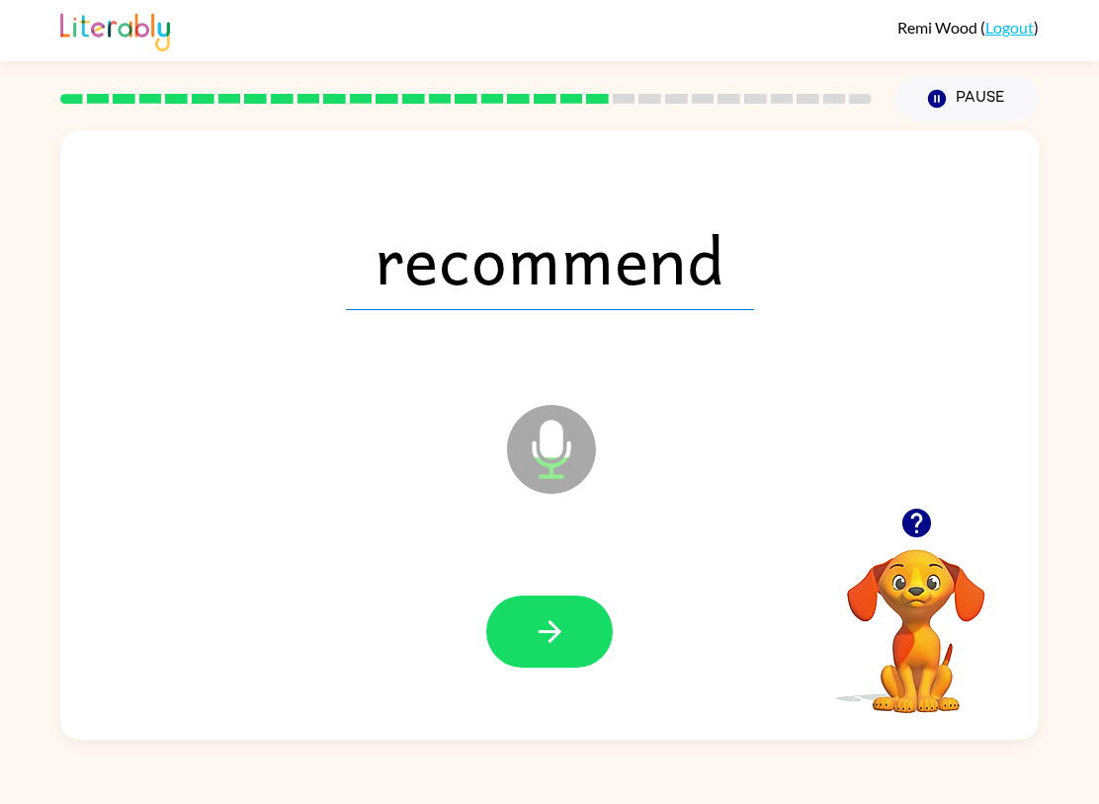
click at [575, 603] on button "button" at bounding box center [549, 632] width 126 height 72
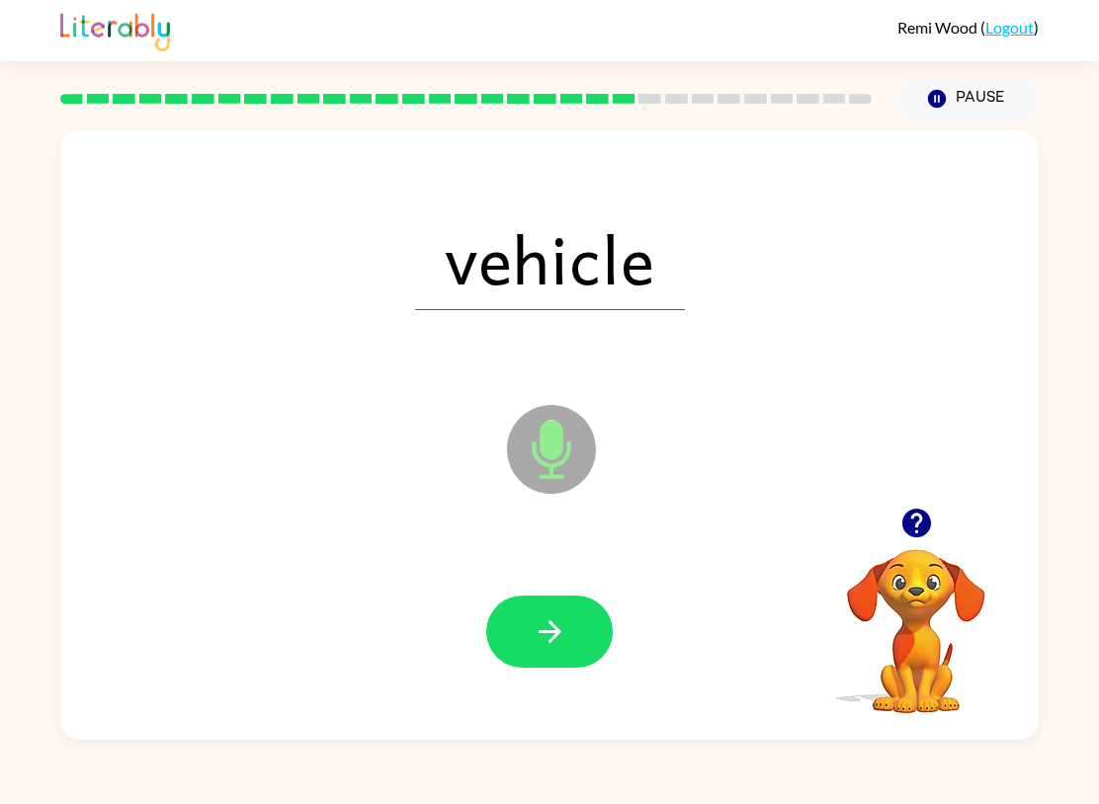
click at [560, 636] on icon "button" at bounding box center [550, 632] width 35 height 35
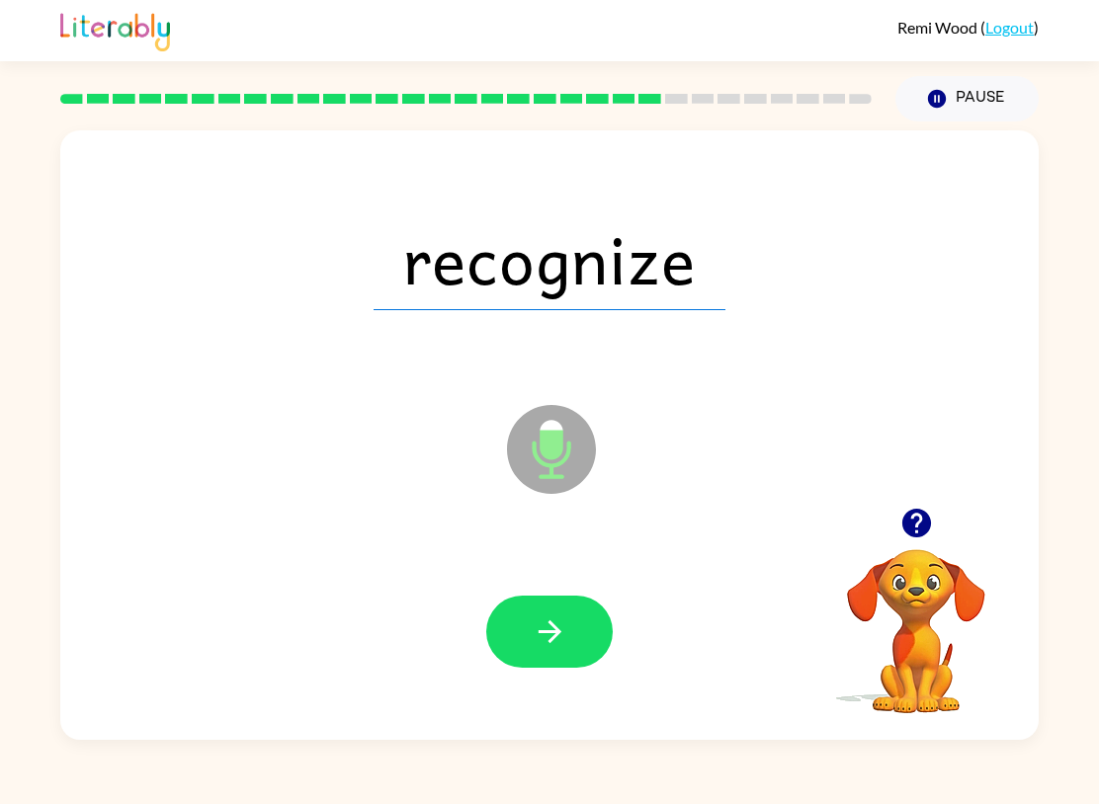
click at [558, 616] on icon "button" at bounding box center [550, 632] width 35 height 35
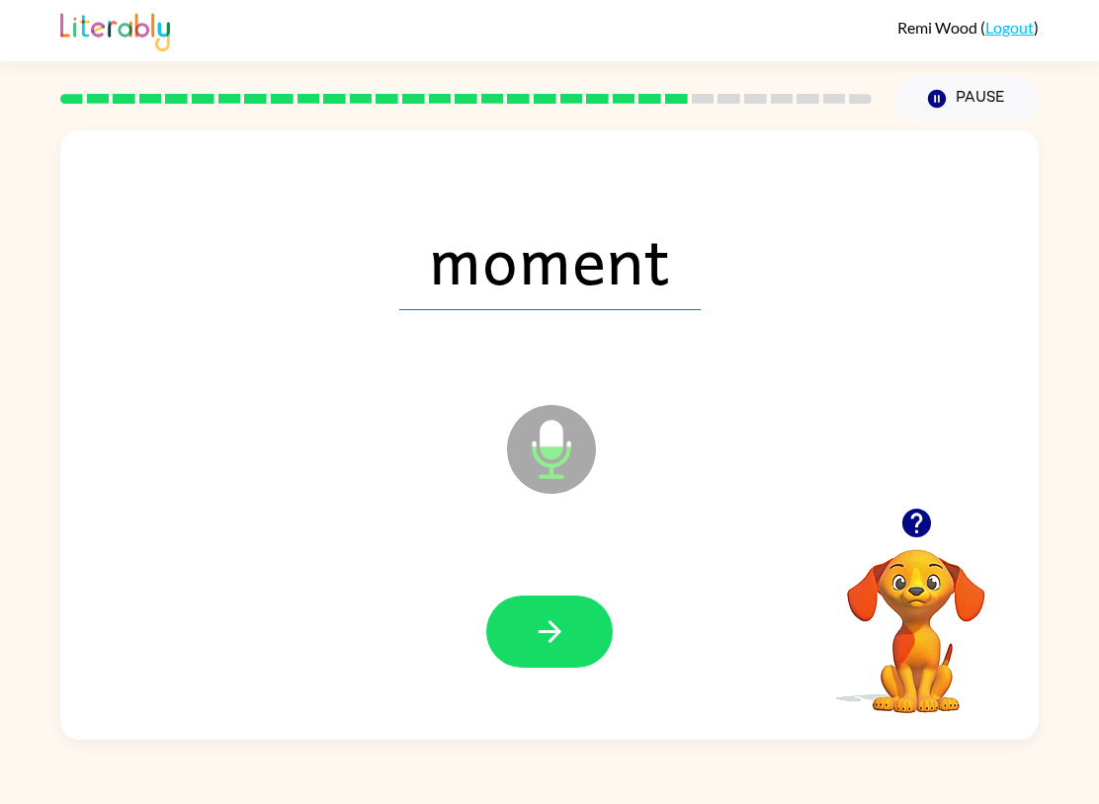
click at [575, 629] on button "button" at bounding box center [549, 632] width 126 height 72
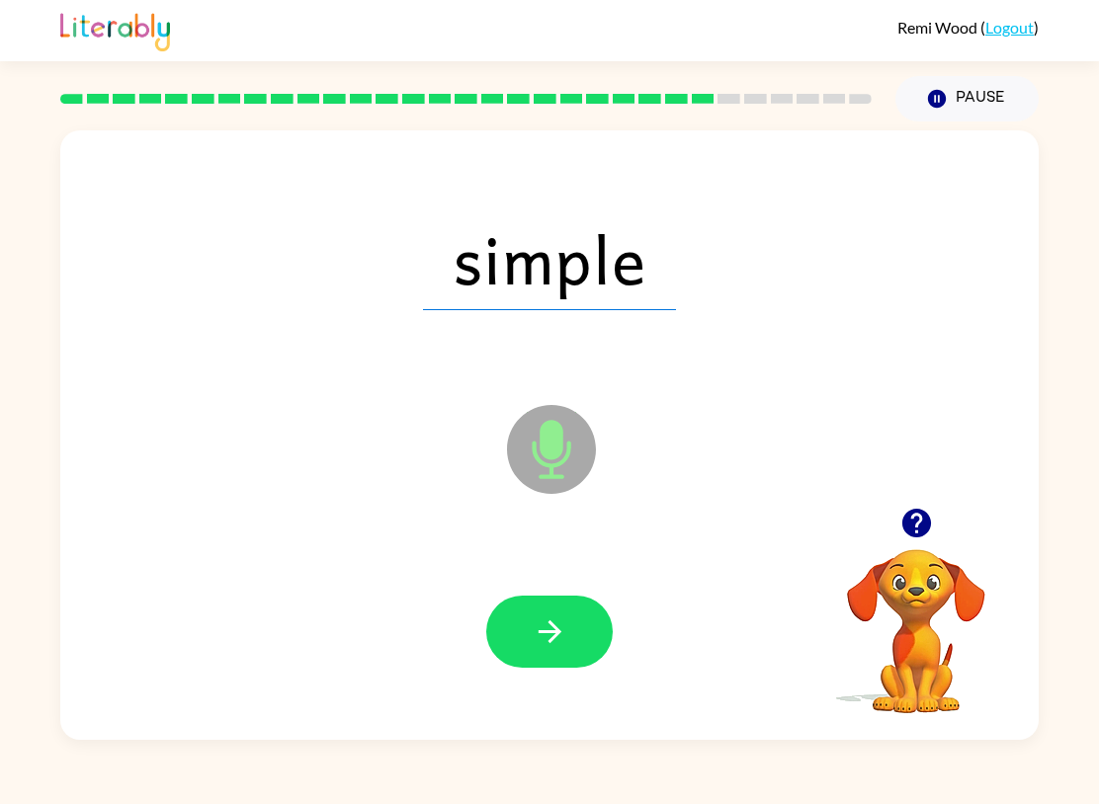
click at [566, 627] on icon "button" at bounding box center [550, 632] width 35 height 35
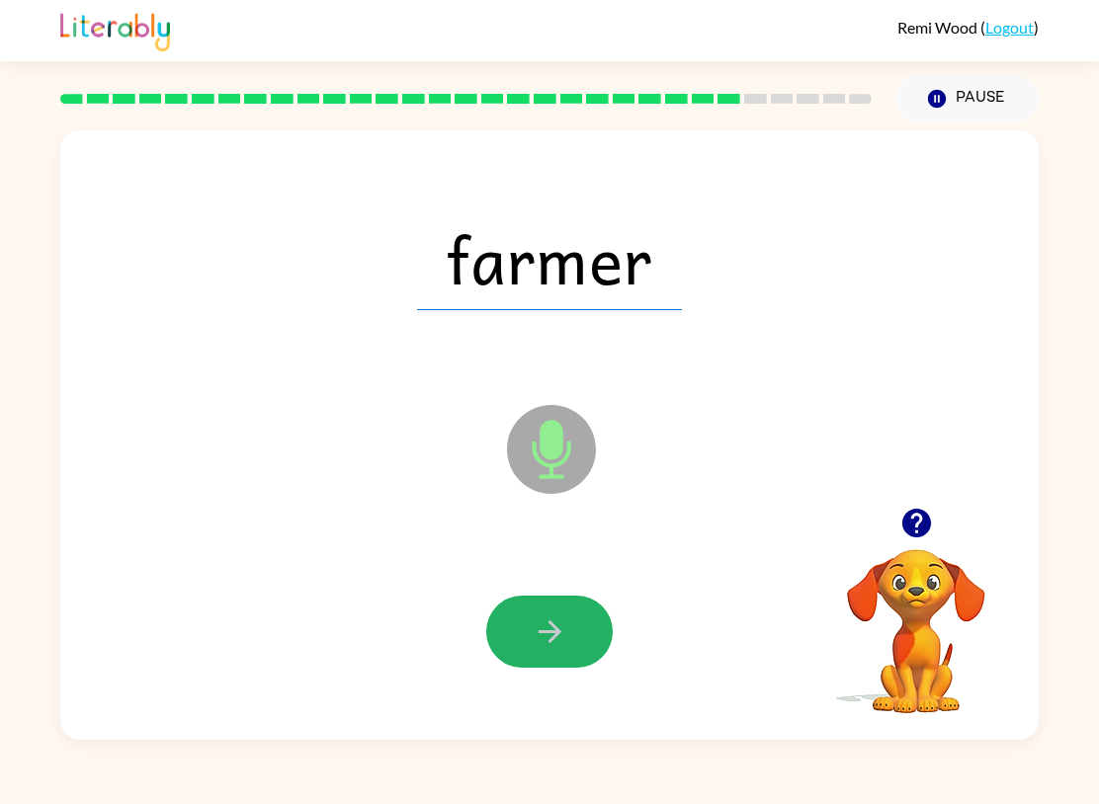
click at [574, 629] on button "button" at bounding box center [549, 632] width 126 height 72
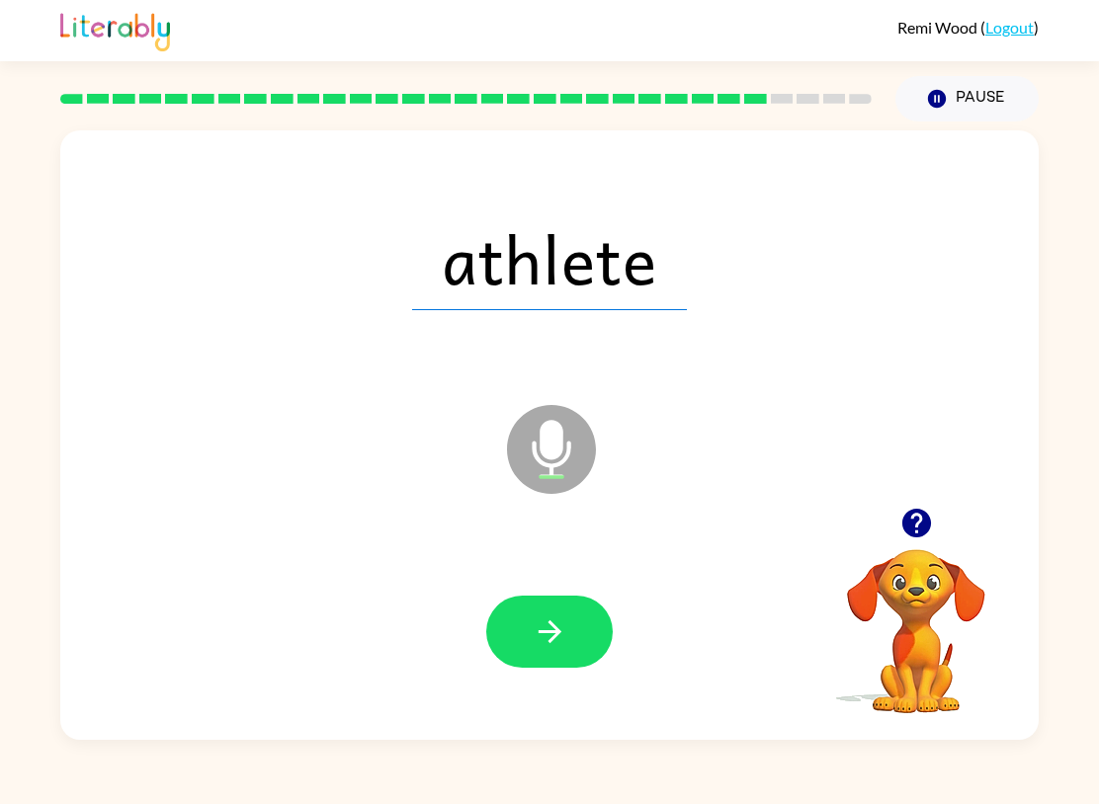
click at [575, 636] on button "button" at bounding box center [549, 632] width 126 height 72
click at [570, 632] on button "button" at bounding box center [549, 632] width 126 height 72
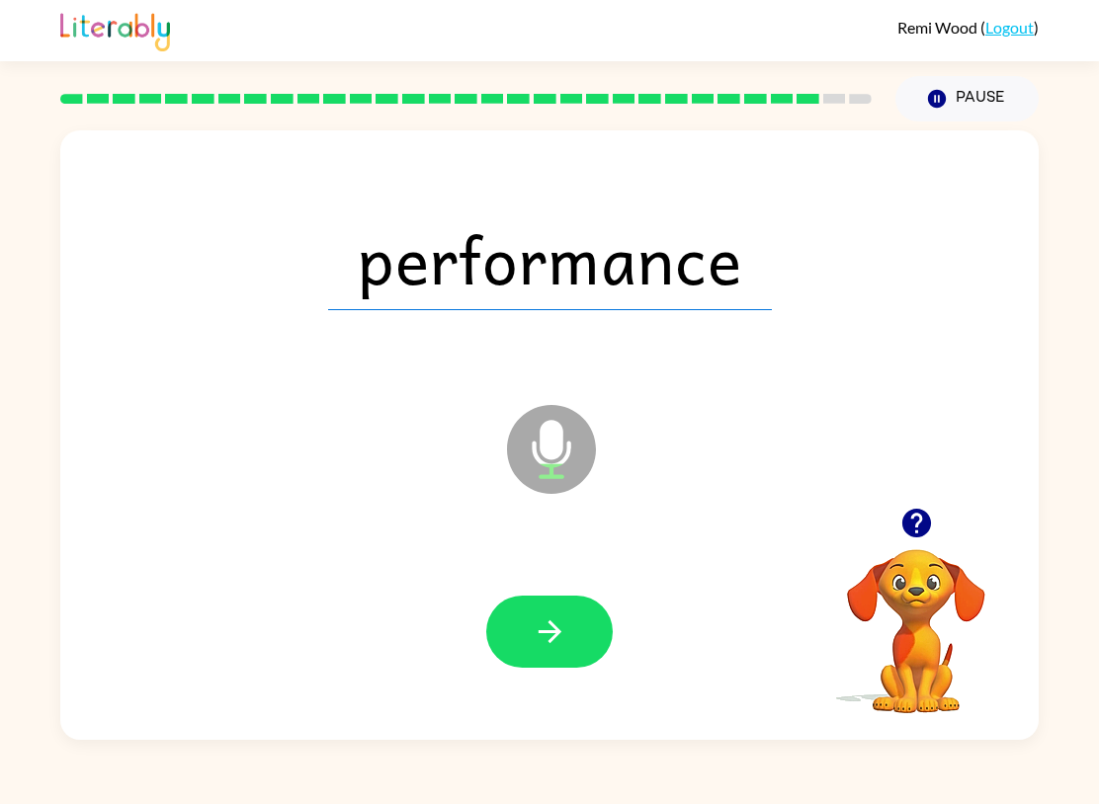
click at [562, 624] on icon "button" at bounding box center [550, 632] width 35 height 35
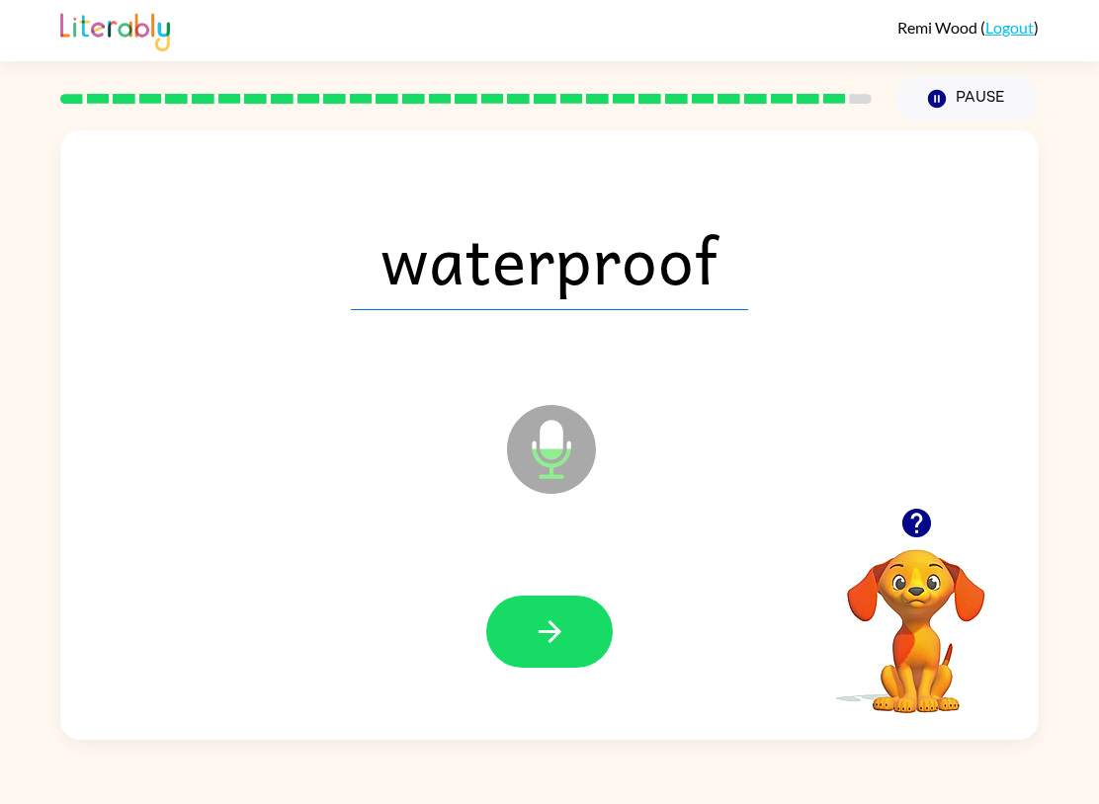
click at [568, 632] on button "button" at bounding box center [549, 632] width 126 height 72
